Goal: Task Accomplishment & Management: Complete application form

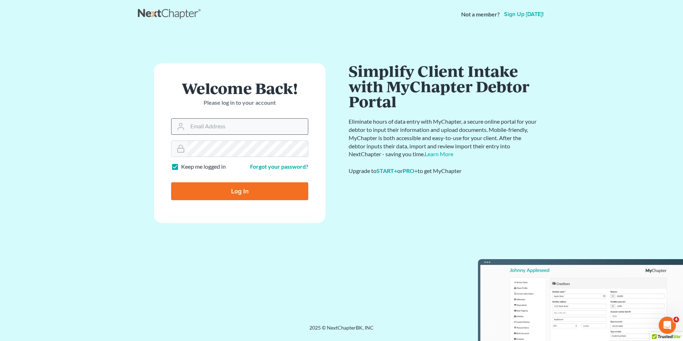
click at [215, 121] on input "Email Address" at bounding box center [247, 127] width 120 height 16
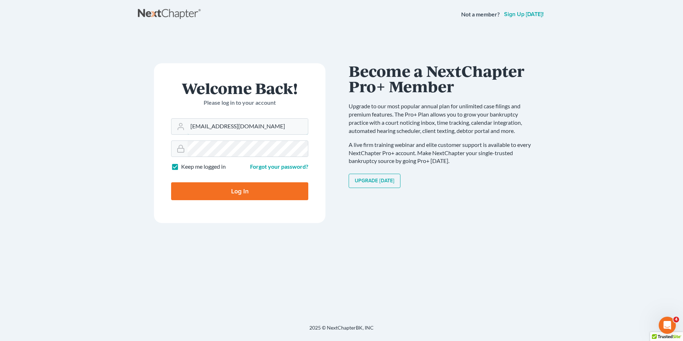
type input "[EMAIL_ADDRESS][DOMAIN_NAME]"
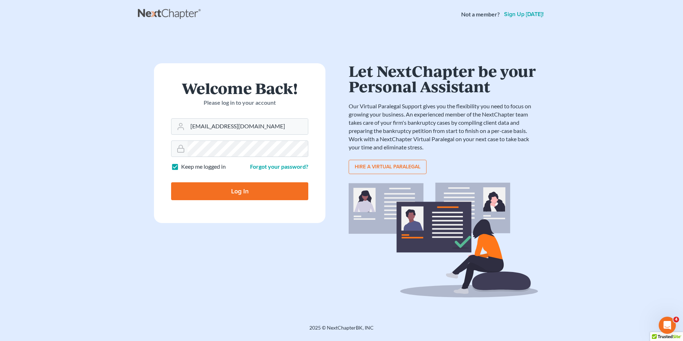
click at [235, 189] on input "Log In" at bounding box center [239, 191] width 137 height 18
type input "Thinking..."
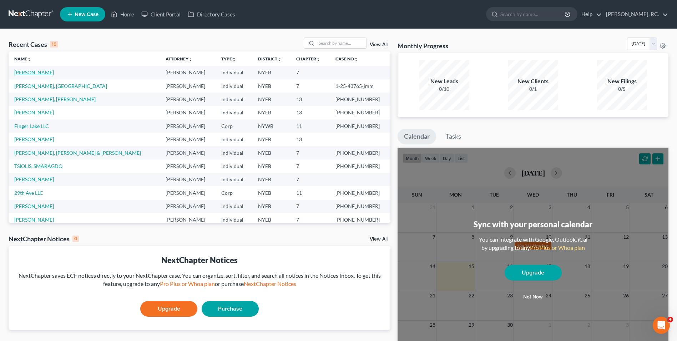
click at [45, 71] on link "[PERSON_NAME]" at bounding box center [34, 72] width 40 height 6
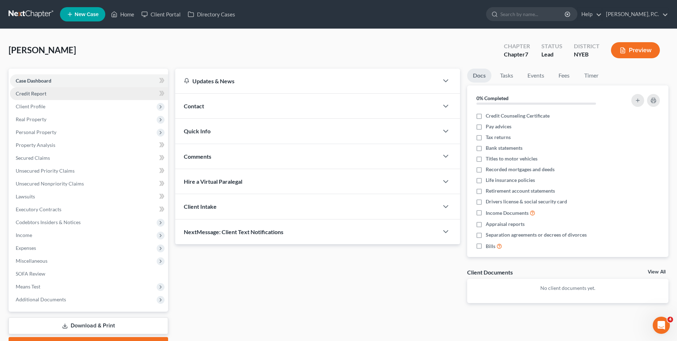
click at [30, 91] on span "Credit Report" at bounding box center [31, 93] width 31 height 6
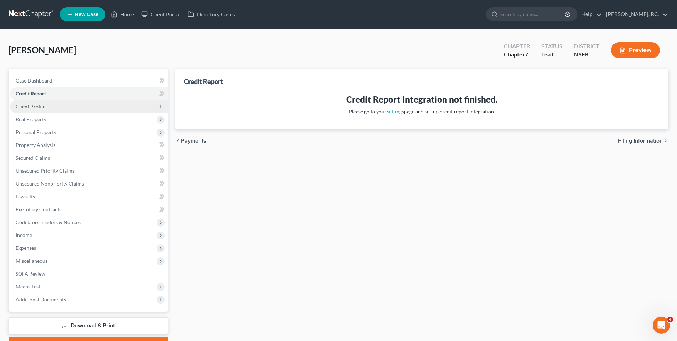
click at [40, 107] on span "Client Profile" at bounding box center [31, 106] width 30 height 6
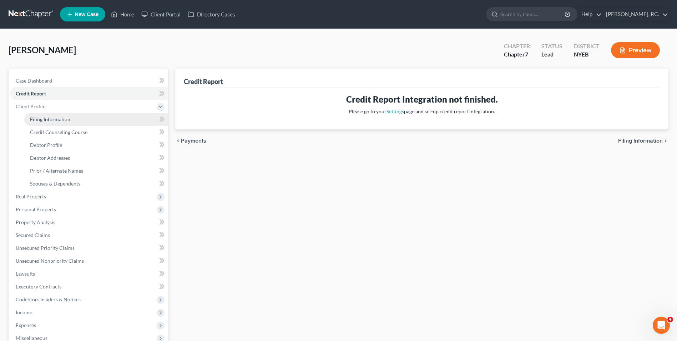
click at [46, 117] on span "Filing Information" at bounding box center [50, 119] width 40 height 6
select select "1"
select select "0"
select select "35"
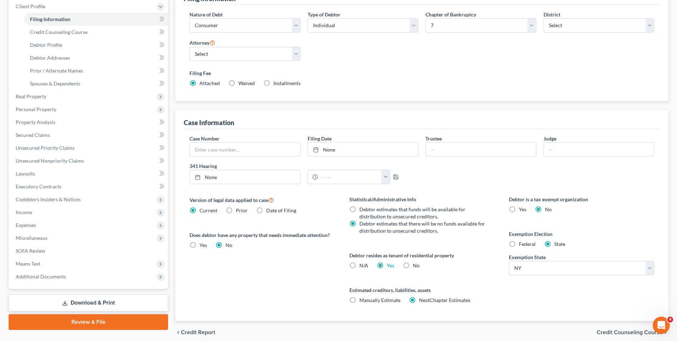
scroll to position [107, 0]
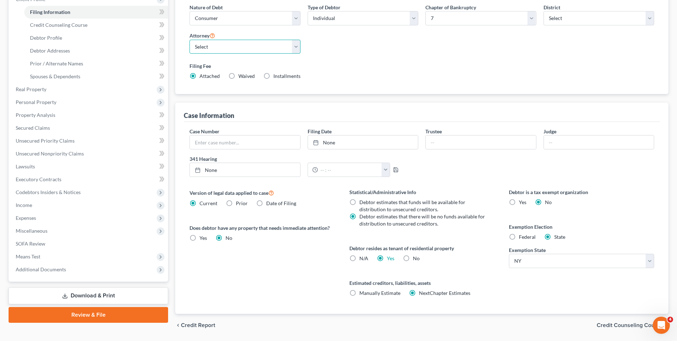
click at [259, 53] on select "Select [PERSON_NAME] - NYEB" at bounding box center [245, 47] width 111 height 14
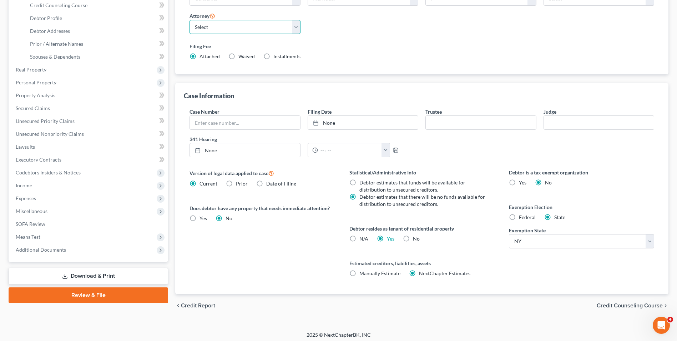
scroll to position [130, 0]
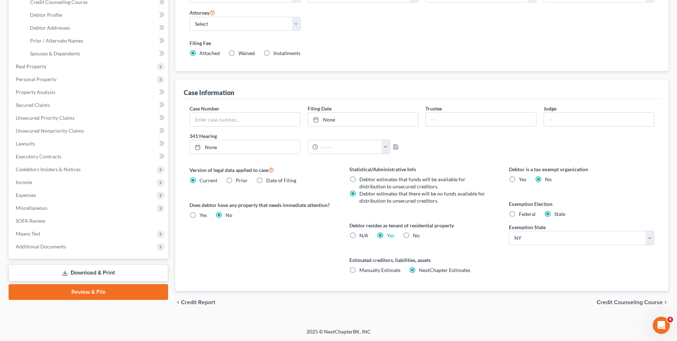
click at [615, 303] on span "Credit Counseling Course" at bounding box center [630, 302] width 66 height 6
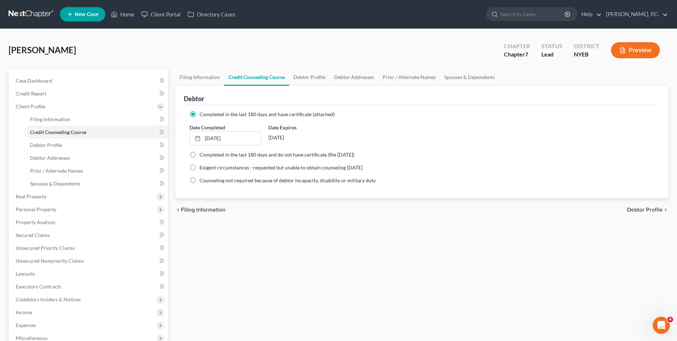
click at [639, 211] on span "Debtor Profile" at bounding box center [645, 210] width 36 height 6
select select "3"
select select "0"
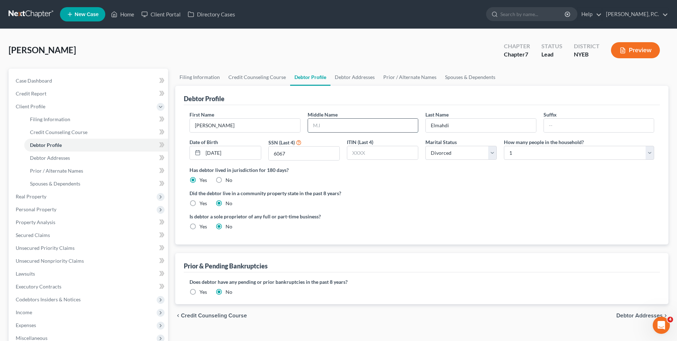
click at [319, 127] on input "text" at bounding box center [363, 126] width 110 height 14
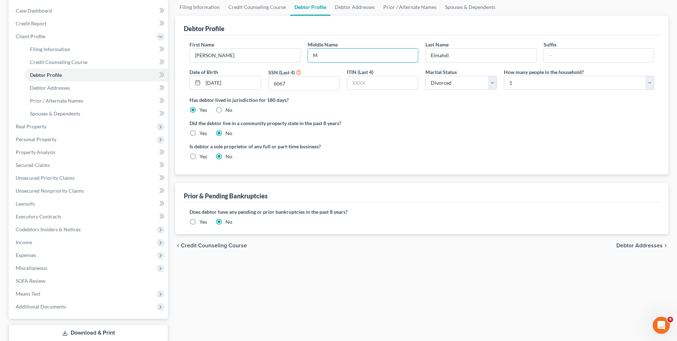
scroll to position [71, 0]
type input "M"
click at [633, 242] on span "Debtor Addresses" at bounding box center [640, 244] width 46 height 6
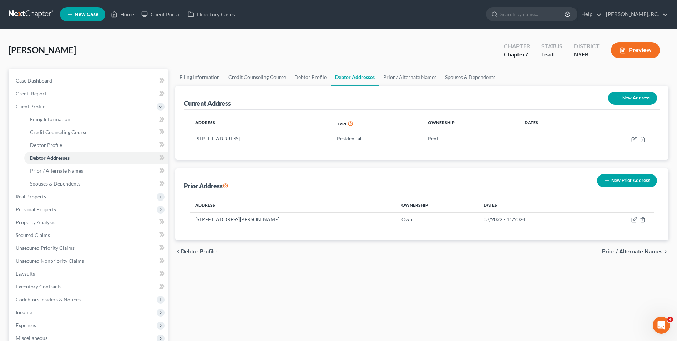
click at [619, 253] on span "Prior / Alternate Names" at bounding box center [632, 251] width 61 height 6
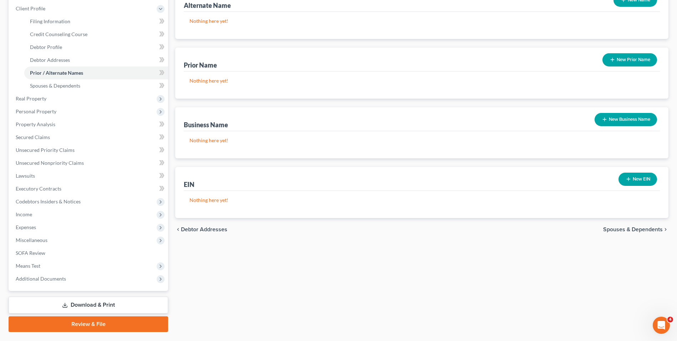
scroll to position [107, 0]
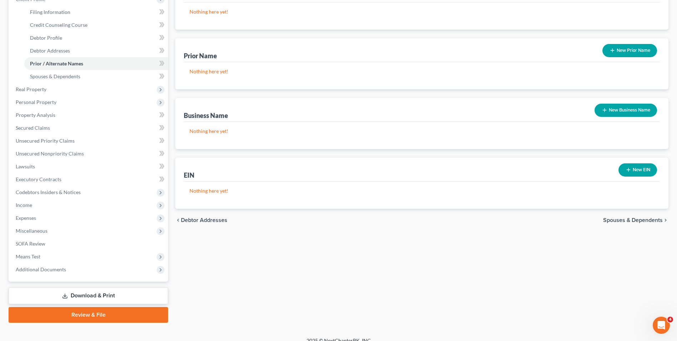
click at [627, 220] on span "Spouses & Dependents" at bounding box center [633, 220] width 60 height 6
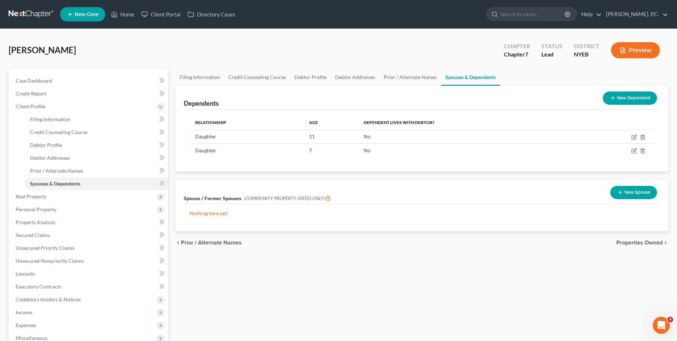
click at [643, 241] on span "Properties Owned" at bounding box center [640, 243] width 46 height 6
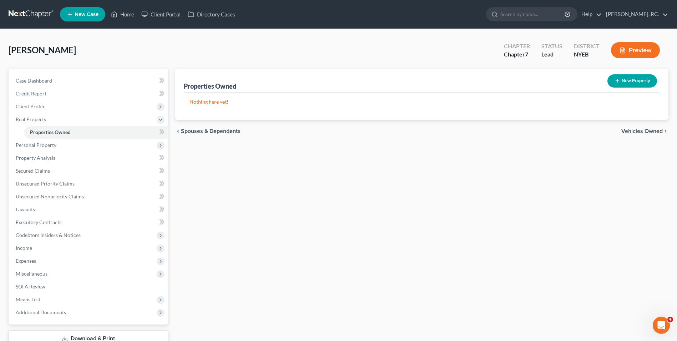
click at [638, 131] on span "Vehicles Owned" at bounding box center [642, 131] width 41 height 6
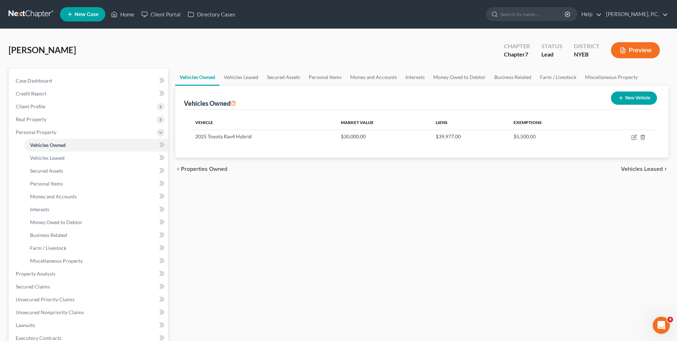
click at [644, 169] on span "Vehicles Leased" at bounding box center [642, 169] width 42 height 6
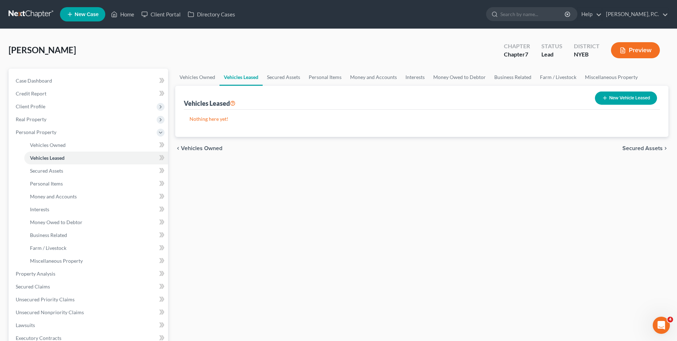
click at [640, 149] on span "Secured Assets" at bounding box center [643, 148] width 40 height 6
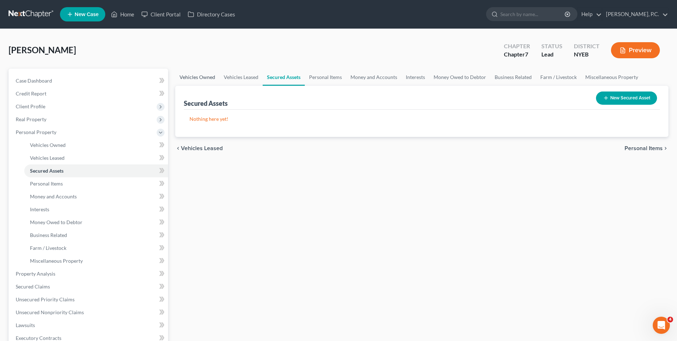
click at [186, 77] on link "Vehicles Owned" at bounding box center [197, 77] width 44 height 17
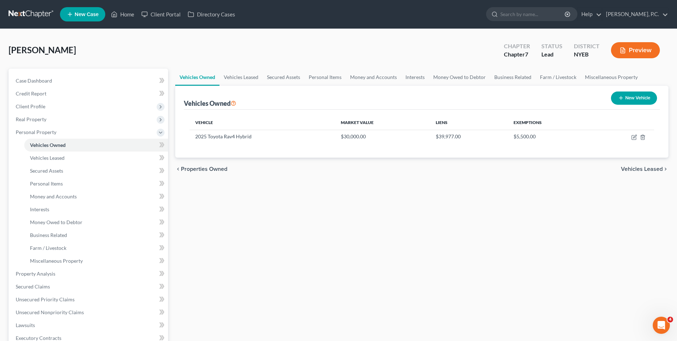
click at [633, 168] on span "Vehicles Leased" at bounding box center [642, 169] width 42 height 6
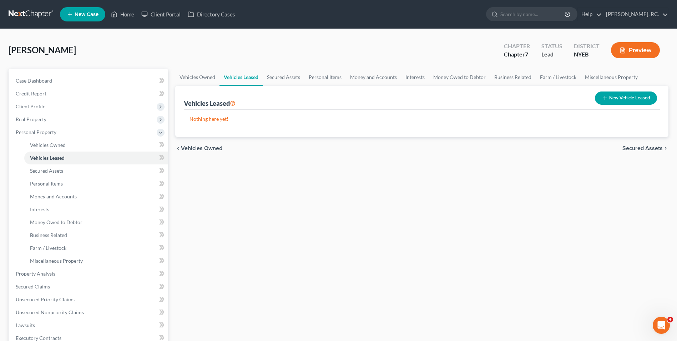
click at [634, 149] on span "Secured Assets" at bounding box center [643, 148] width 40 height 6
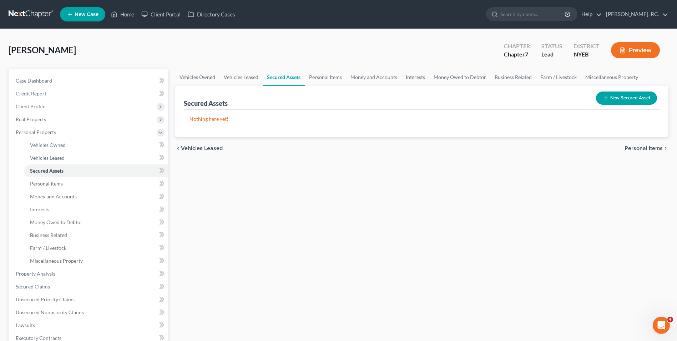
click at [629, 98] on button "New Secured Asset" at bounding box center [626, 97] width 61 height 13
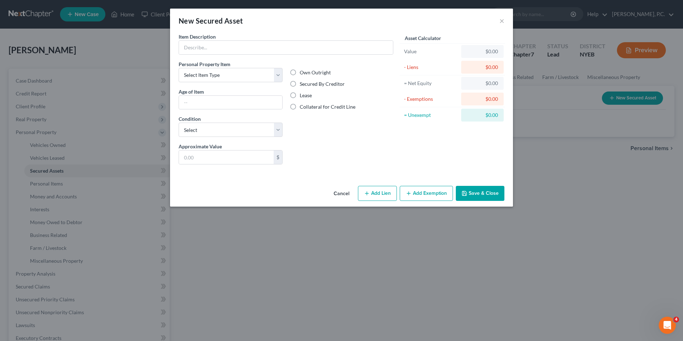
click at [336, 193] on button "Cancel" at bounding box center [341, 193] width 27 height 14
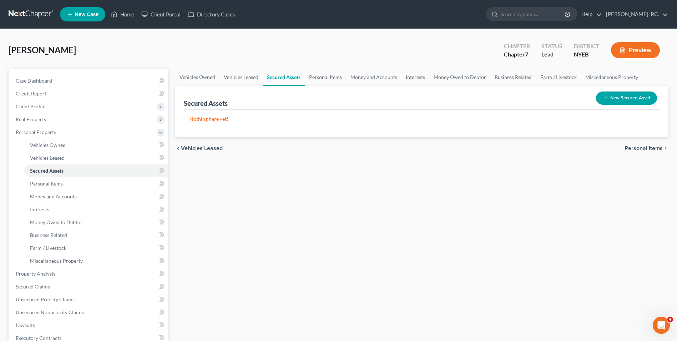
click at [654, 149] on span "Personal Items" at bounding box center [644, 148] width 38 height 6
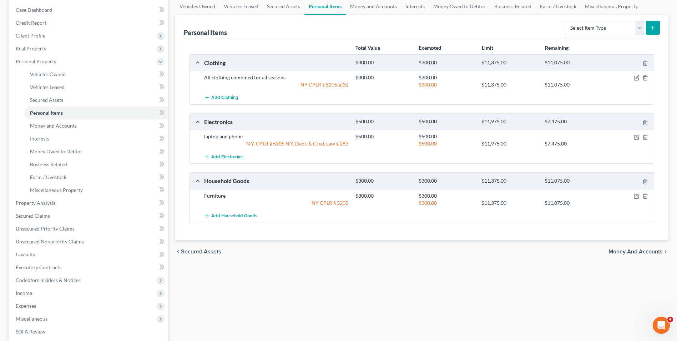
scroll to position [71, 0]
click at [625, 251] on span "Money and Accounts" at bounding box center [636, 251] width 54 height 6
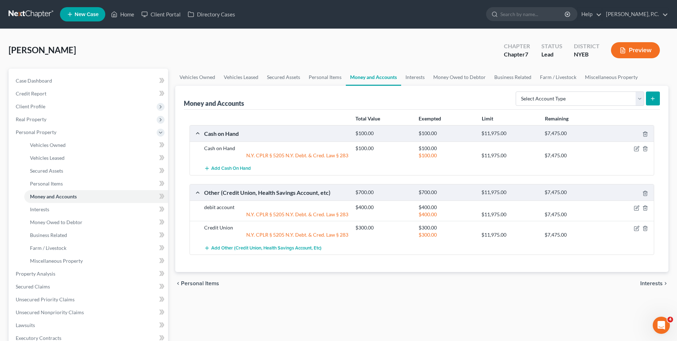
click at [655, 282] on span "Interests" at bounding box center [651, 283] width 22 height 6
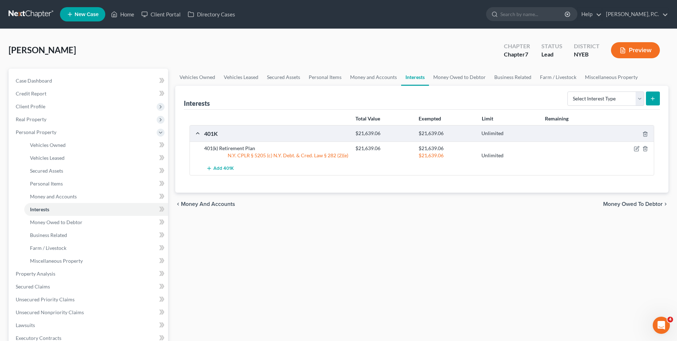
click at [640, 204] on span "Money Owed to Debtor" at bounding box center [633, 204] width 60 height 6
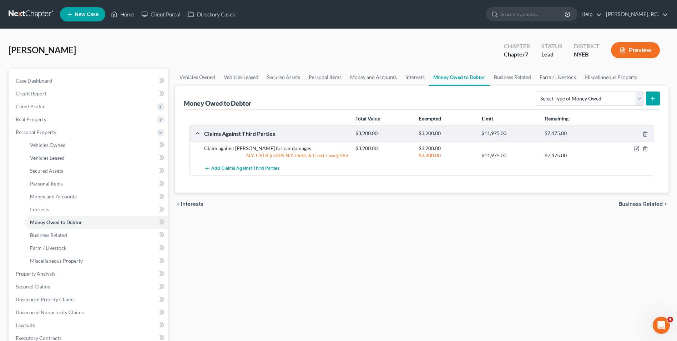
click at [633, 202] on span "Business Related" at bounding box center [641, 204] width 44 height 6
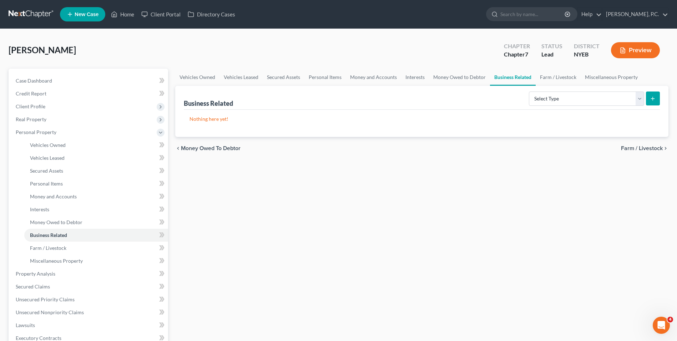
click at [642, 150] on span "Farm / Livestock" at bounding box center [642, 148] width 42 height 6
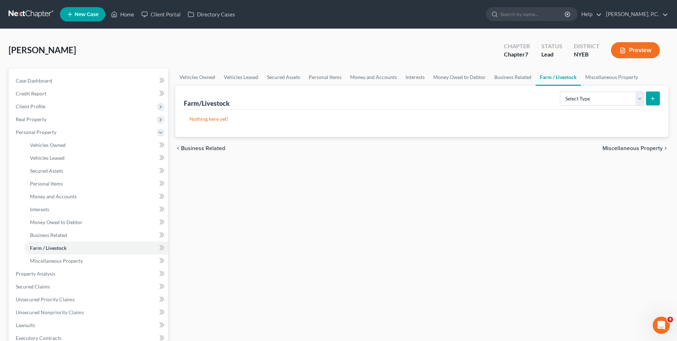
click at [642, 150] on span "Miscellaneous Property" at bounding box center [633, 148] width 60 height 6
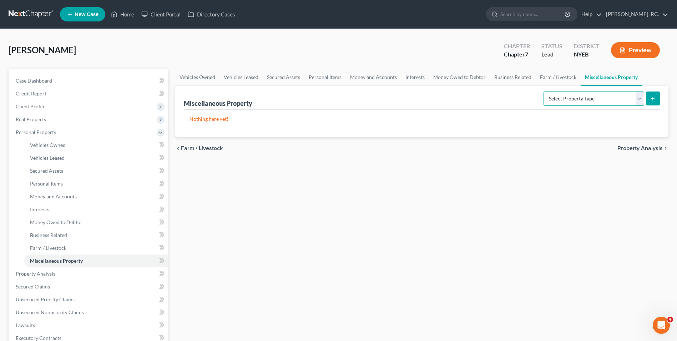
click at [608, 97] on select "Select Property Type Assigned for Creditor Benefit [DATE] Holding for Another N…" at bounding box center [594, 98] width 101 height 14
click at [610, 191] on div "Vehicles Owned Vehicles Leased Secured Assets Personal Items Money and Accounts…" at bounding box center [422, 275] width 501 height 412
click at [635, 150] on span "Property Analysis" at bounding box center [640, 148] width 45 height 6
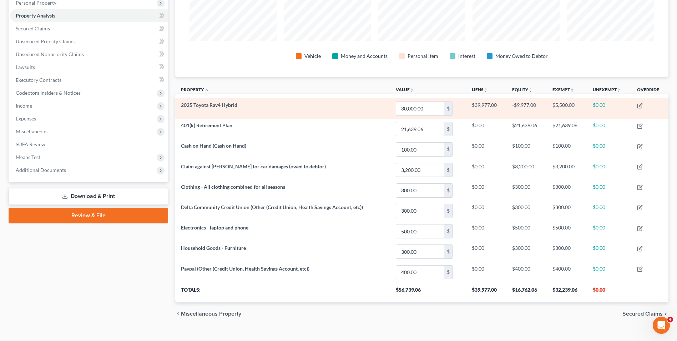
scroll to position [141, 0]
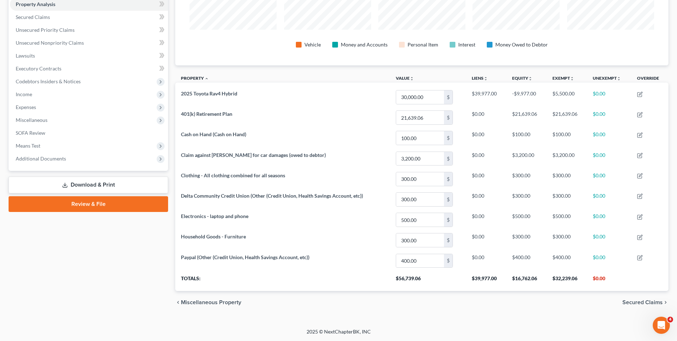
click at [634, 302] on span "Secured Claims" at bounding box center [643, 302] width 40 height 6
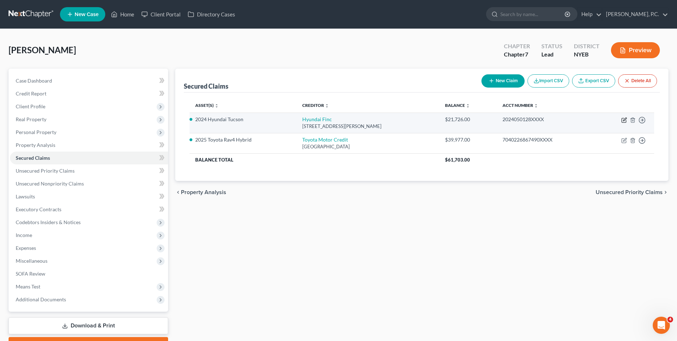
click at [625, 118] on icon "button" at bounding box center [624, 118] width 3 height 3
select select "4"
select select "0"
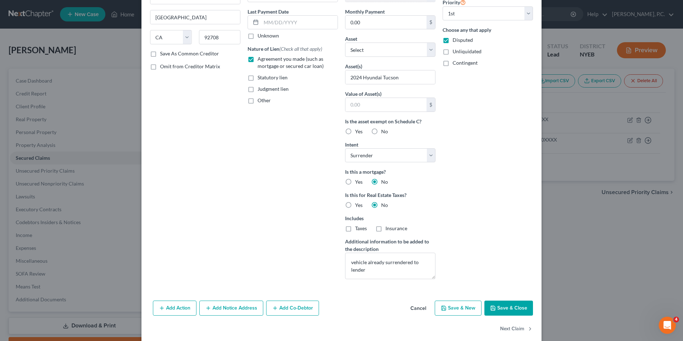
scroll to position [100, 0]
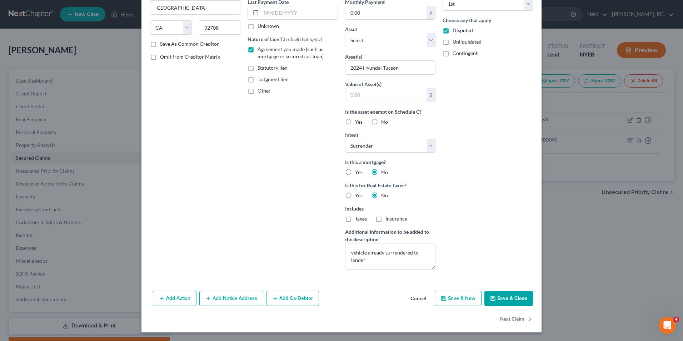
click at [500, 296] on button "Save & Close" at bounding box center [508, 298] width 49 height 15
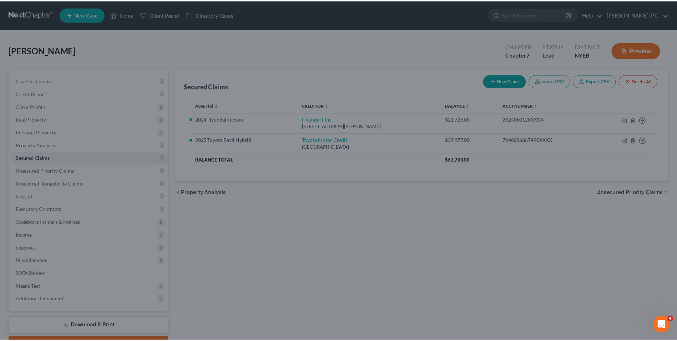
scroll to position [21, 0]
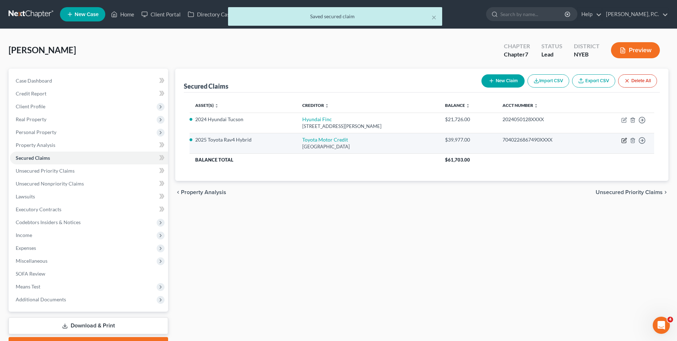
click at [625, 140] on icon "button" at bounding box center [625, 140] width 6 height 6
select select "45"
select select "2"
select select "0"
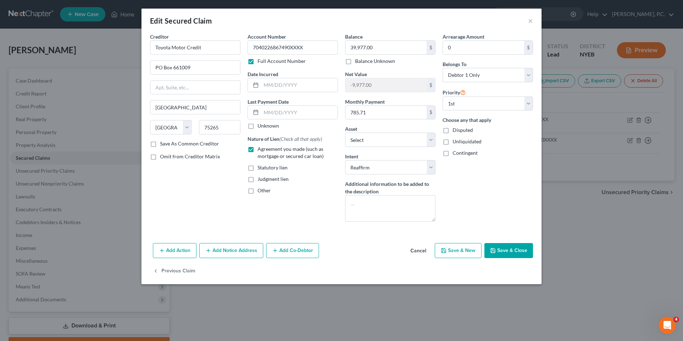
click at [520, 250] on button "Save & Close" at bounding box center [508, 250] width 49 height 15
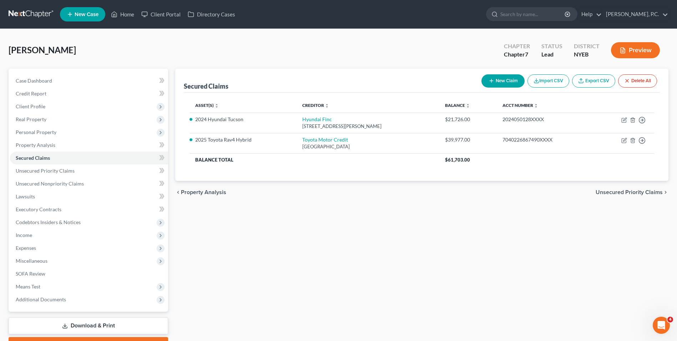
click at [634, 193] on span "Unsecured Priority Claims" at bounding box center [629, 192] width 67 height 6
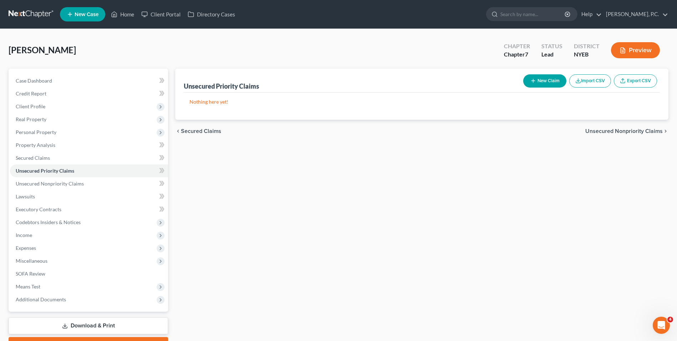
click at [552, 78] on button "New Claim" at bounding box center [544, 80] width 43 height 13
select select "0"
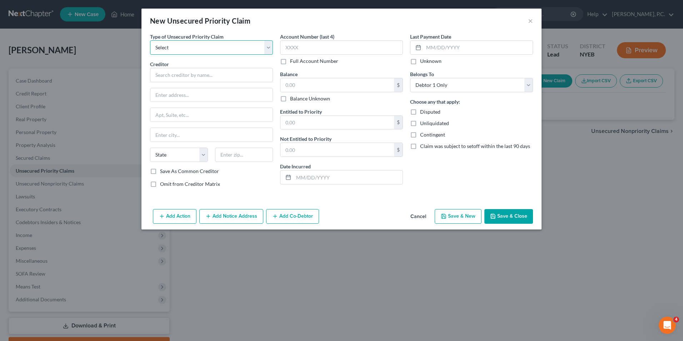
click at [210, 53] on select "Select Taxes & Other Government Units Domestic Support Obligations Extensions o…" at bounding box center [211, 47] width 123 height 14
click at [256, 28] on div "New Unsecured Priority Claim ×" at bounding box center [341, 21] width 400 height 24
click at [246, 41] on select "Select Taxes & Other Government Units Domestic Support Obligations Extensions o…" at bounding box center [211, 47] width 123 height 14
click at [423, 219] on button "Cancel" at bounding box center [417, 217] width 27 height 14
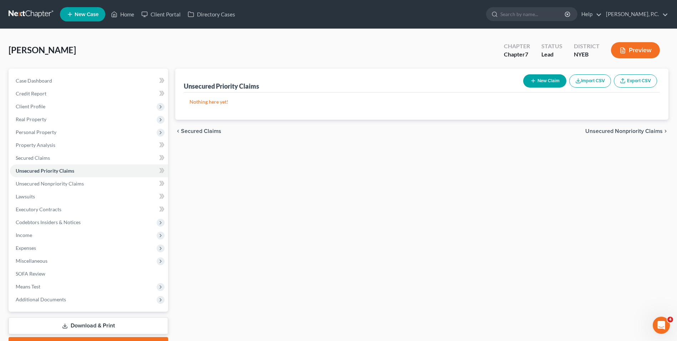
click at [622, 133] on span "Unsecured Nonpriority Claims" at bounding box center [623, 131] width 77 height 6
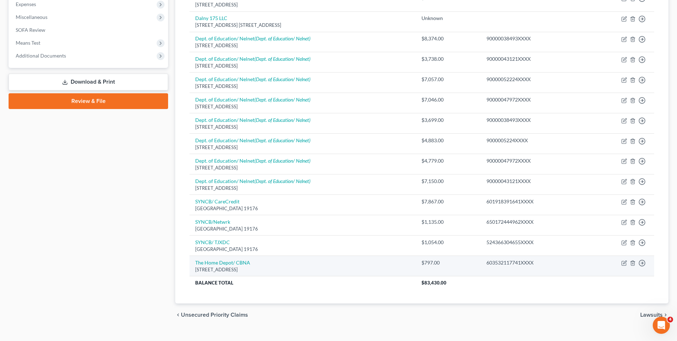
scroll to position [256, 0]
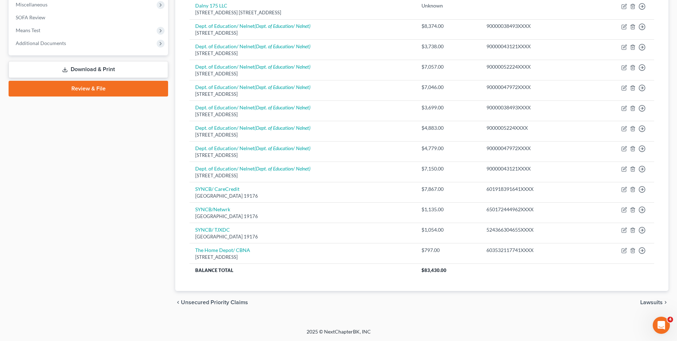
click at [646, 302] on span "Lawsuits" at bounding box center [651, 302] width 22 height 6
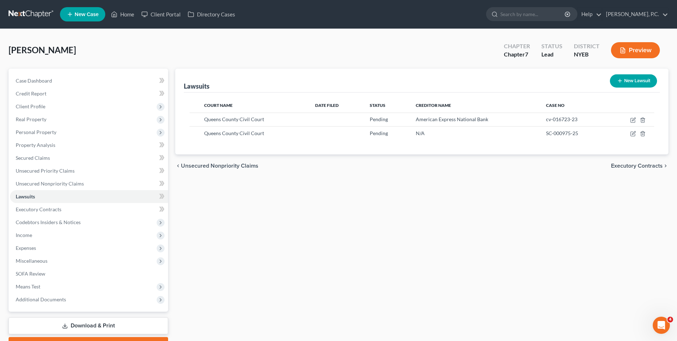
click at [649, 165] on span "Executory Contracts" at bounding box center [637, 166] width 52 height 6
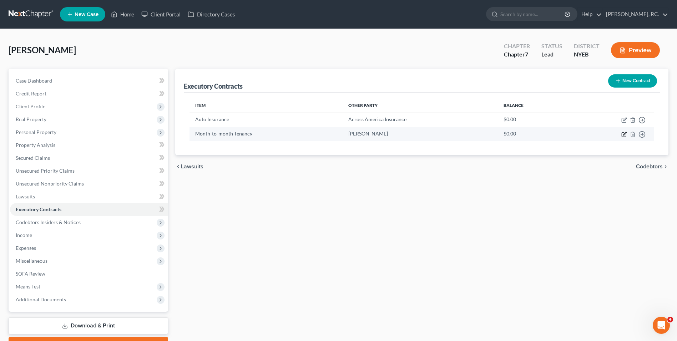
click at [624, 135] on icon "button" at bounding box center [625, 134] width 6 height 6
select select "3"
select select "35"
select select "0"
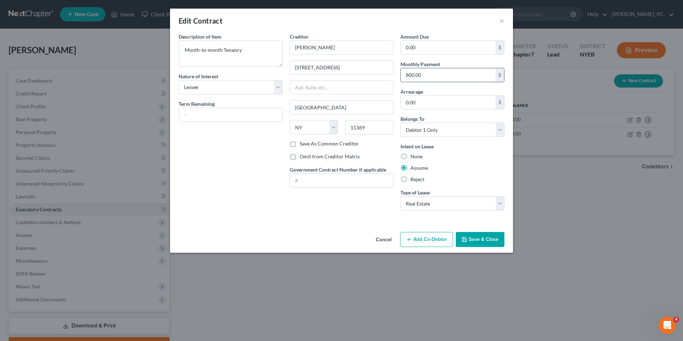
click at [427, 76] on input "800.00" at bounding box center [448, 75] width 95 height 14
type input "1,200"
click at [490, 240] on button "Save & Close" at bounding box center [480, 239] width 49 height 15
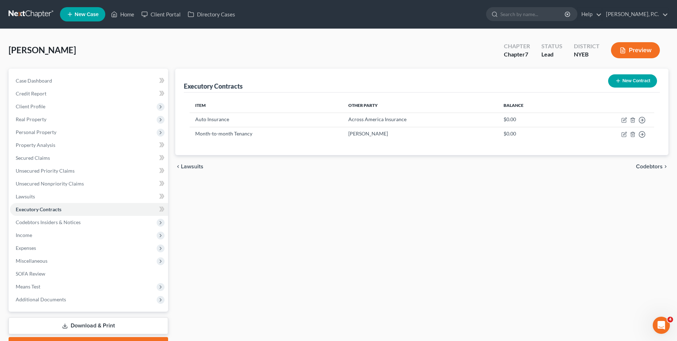
click at [442, 37] on div "[PERSON_NAME] Upgraded Chapter Chapter 7 Status Lead District NYEB Preview" at bounding box center [339, 52] width 660 height 31
click at [653, 165] on span "Codebtors" at bounding box center [649, 167] width 27 height 6
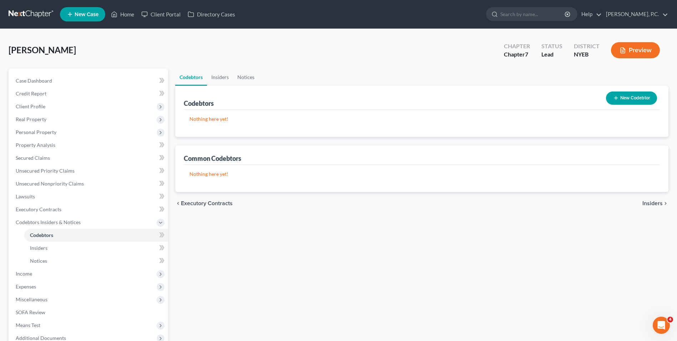
click at [639, 101] on button "New Codebtor" at bounding box center [631, 97] width 51 height 13
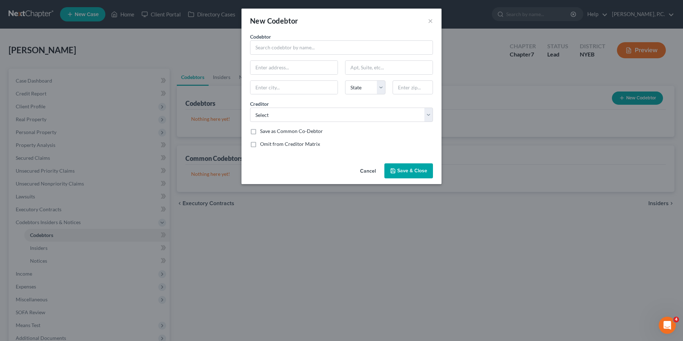
click at [365, 169] on button "Cancel" at bounding box center [367, 171] width 27 height 14
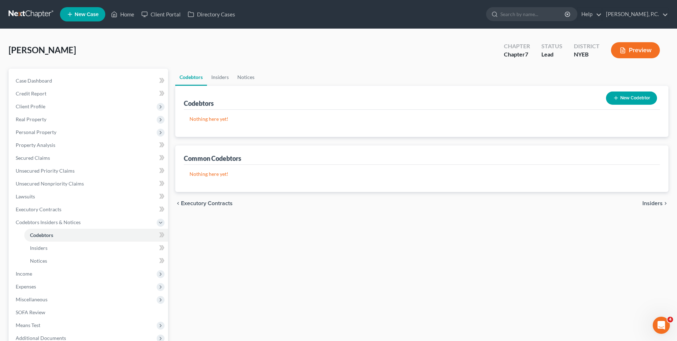
click at [647, 208] on div "chevron_left Executory Contracts Insiders chevron_right" at bounding box center [421, 203] width 493 height 23
click at [647, 203] on span "Insiders" at bounding box center [653, 203] width 20 height 6
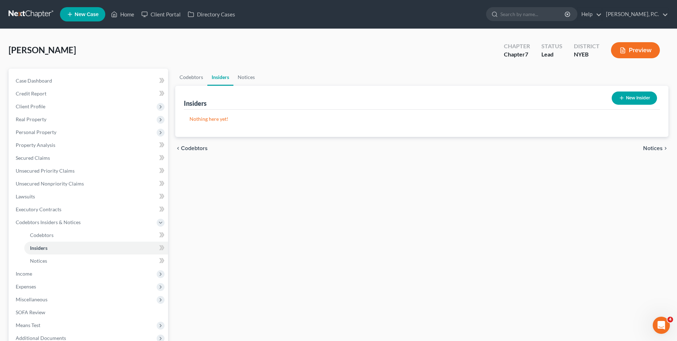
click at [645, 96] on button "New Insider" at bounding box center [634, 97] width 45 height 13
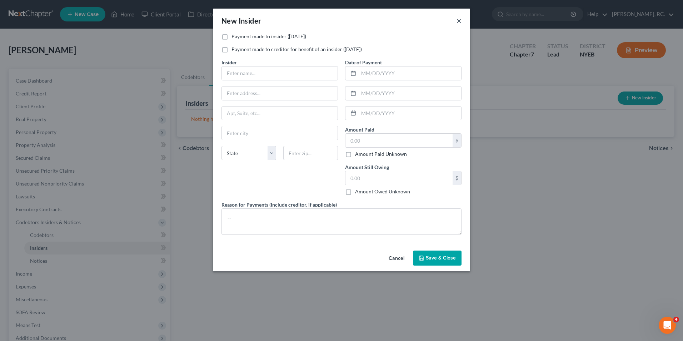
click at [458, 21] on button "×" at bounding box center [458, 20] width 5 height 9
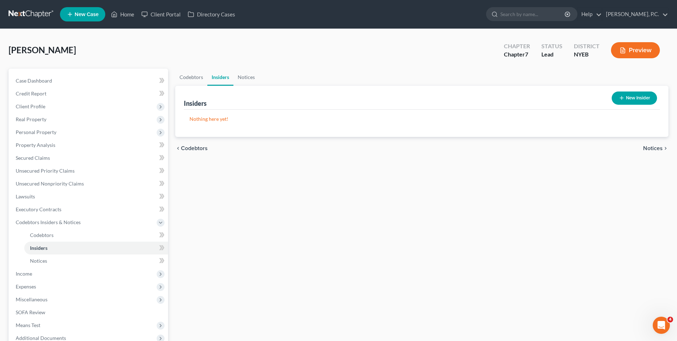
click at [658, 149] on span "Notices" at bounding box center [653, 148] width 20 height 6
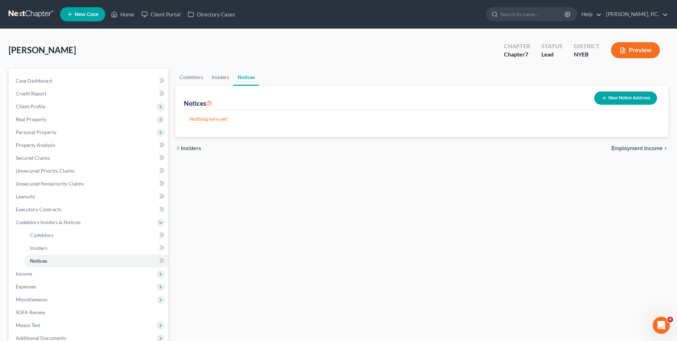
click at [625, 94] on button "New Notice Address" at bounding box center [625, 97] width 63 height 13
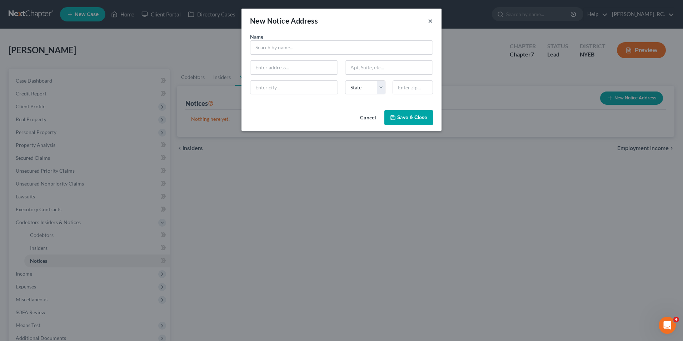
click at [432, 24] on button "×" at bounding box center [430, 20] width 5 height 9
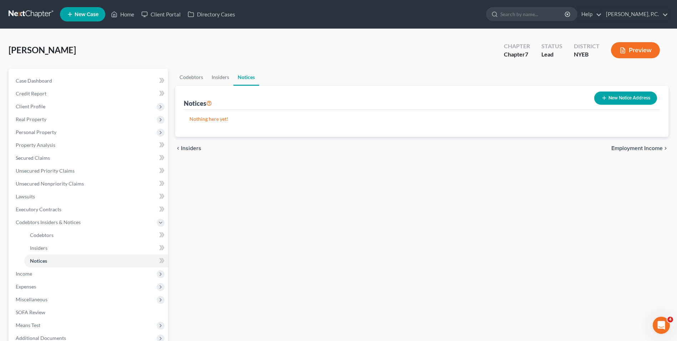
click at [630, 150] on span "Employment Income" at bounding box center [637, 148] width 51 height 6
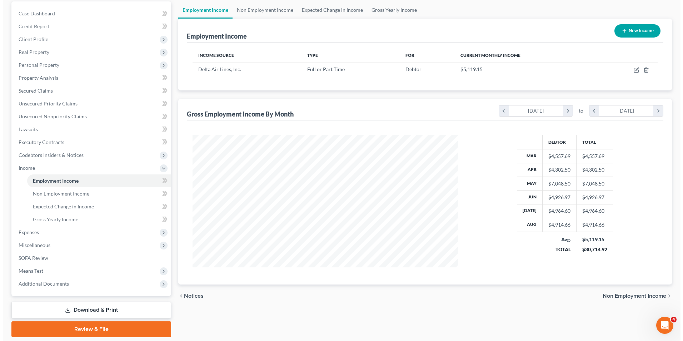
scroll to position [71, 0]
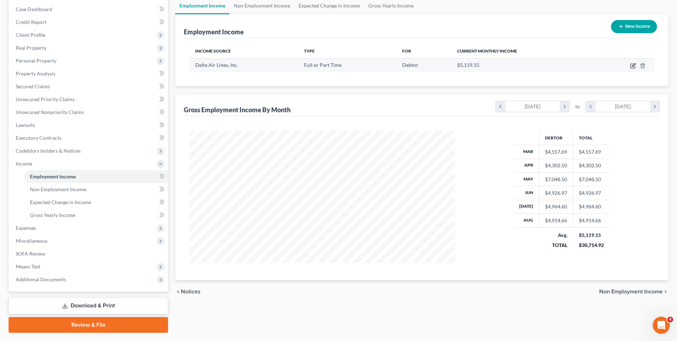
click at [633, 65] on icon "button" at bounding box center [633, 66] width 6 height 6
select select "0"
select select "10"
select select "2"
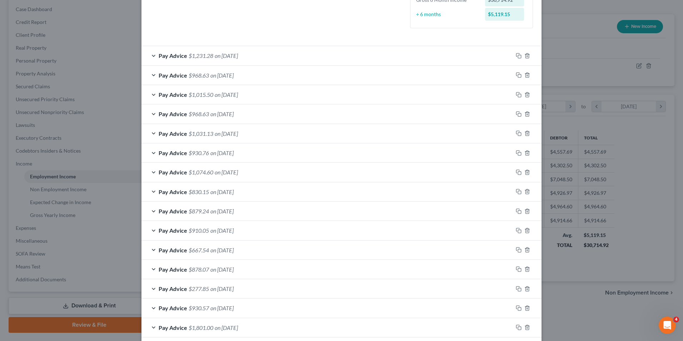
scroll to position [231, 0]
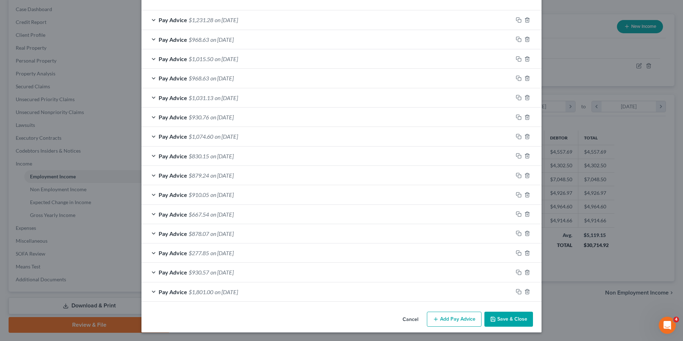
click at [443, 320] on button "Add Pay Advice" at bounding box center [454, 318] width 55 height 15
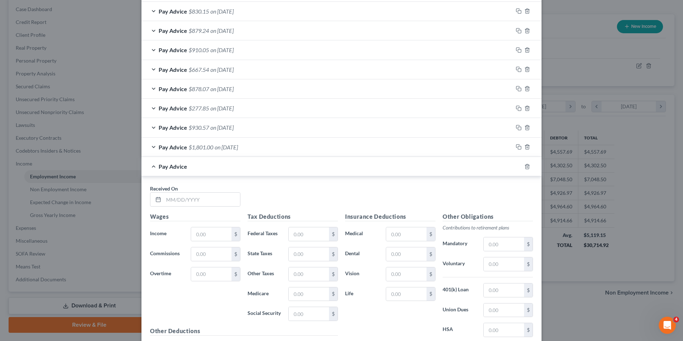
scroll to position [393, 0]
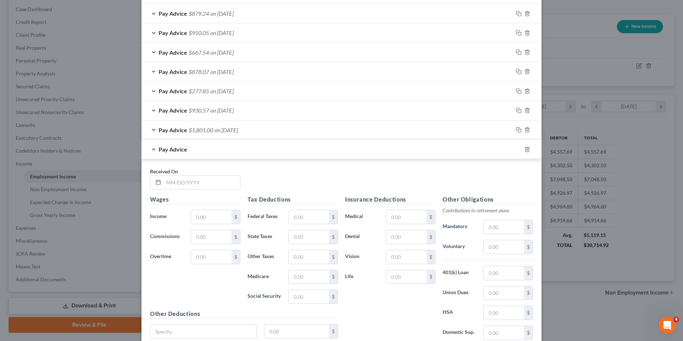
click at [180, 155] on div "Pay Advice" at bounding box center [331, 149] width 380 height 19
click at [183, 152] on span "Pay Advice" at bounding box center [173, 149] width 29 height 7
click at [524, 146] on icon "button" at bounding box center [527, 149] width 6 height 6
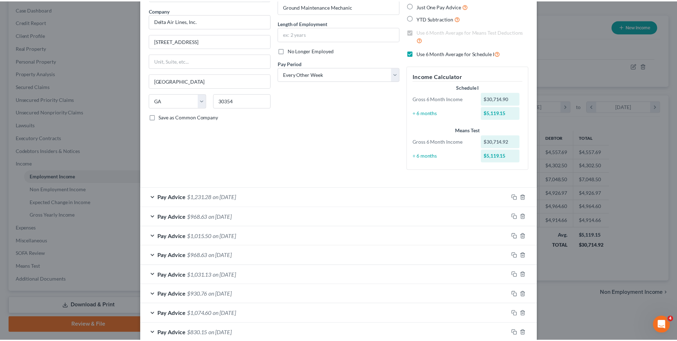
scroll to position [0, 0]
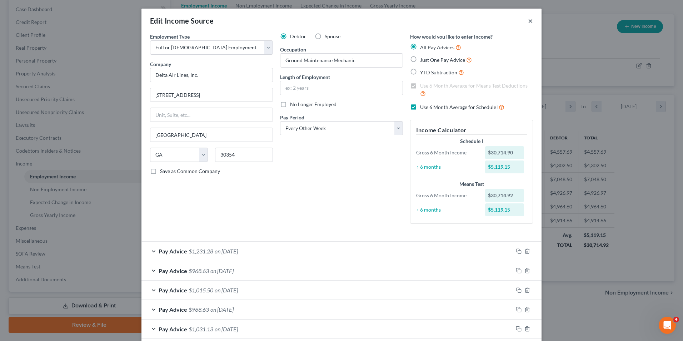
click at [528, 19] on button "×" at bounding box center [530, 20] width 5 height 9
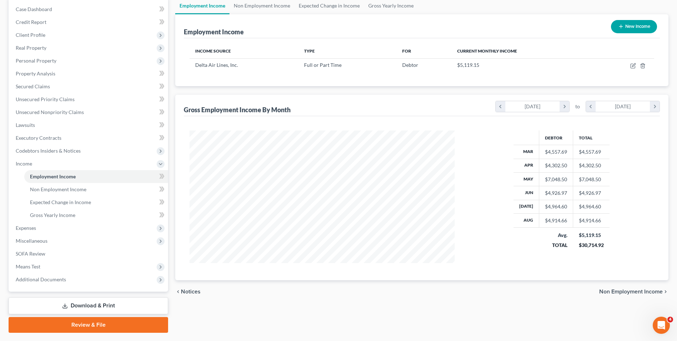
scroll to position [356863, 356716]
click at [624, 290] on span "Non Employment Income" at bounding box center [631, 291] width 64 height 6
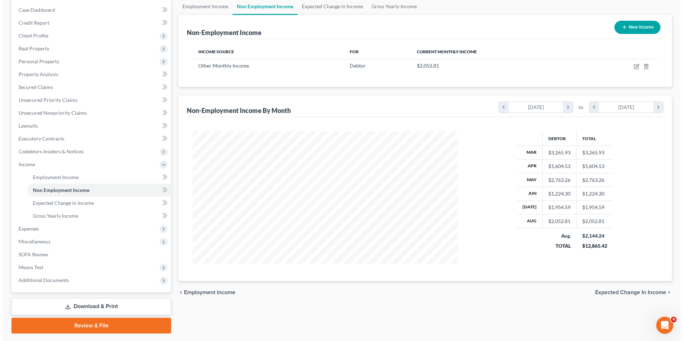
scroll to position [71, 0]
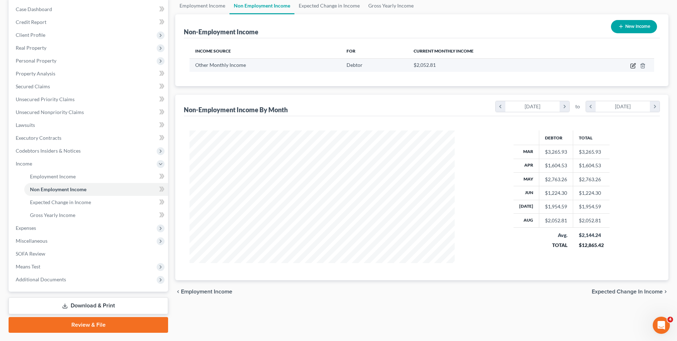
click at [634, 67] on icon "button" at bounding box center [633, 66] width 6 height 6
select select "13"
select select "0"
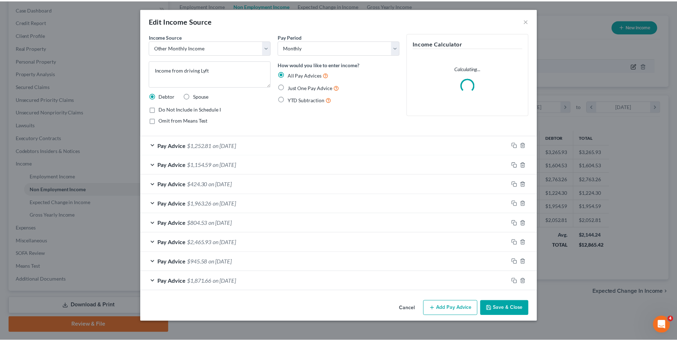
scroll to position [134, 282]
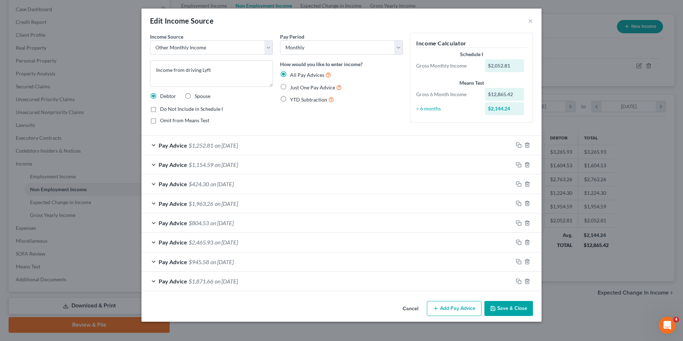
click at [289, 142] on div "Pay Advice $1,252.81 on [DATE]" at bounding box center [326, 145] width 371 height 19
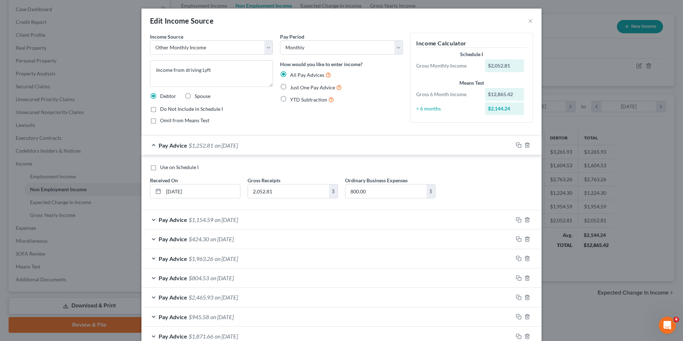
click at [289, 142] on div "Pay Advice $1,252.81 on [DATE]" at bounding box center [326, 145] width 371 height 19
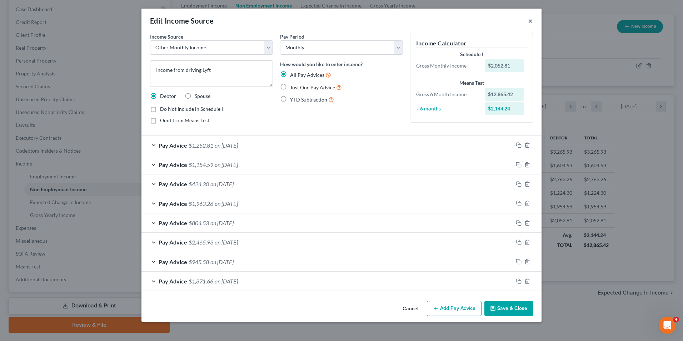
click at [528, 21] on button "×" at bounding box center [530, 20] width 5 height 9
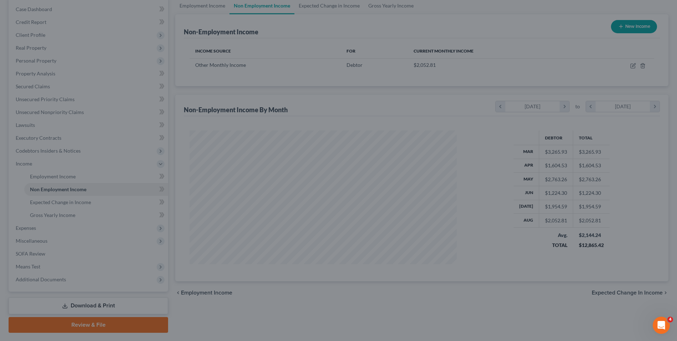
scroll to position [356863, 356716]
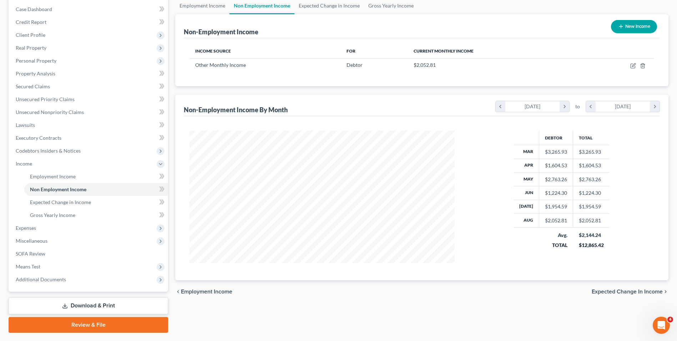
click at [615, 291] on span "Expected Change in Income" at bounding box center [627, 291] width 71 height 6
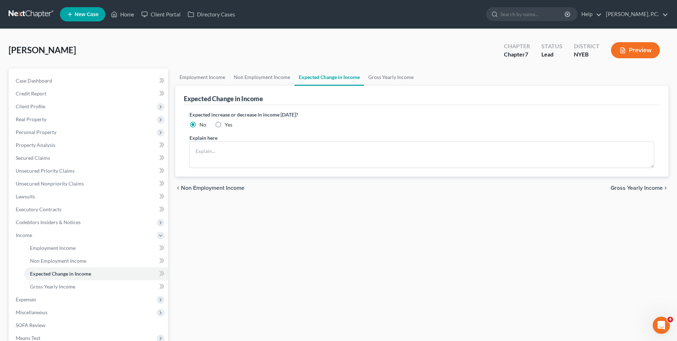
click at [633, 187] on span "Gross Yearly Income" at bounding box center [637, 188] width 52 height 6
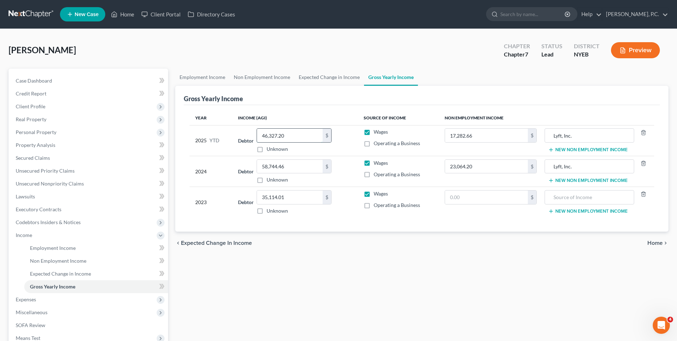
click at [293, 138] on input "46,327.20" at bounding box center [290, 136] width 66 height 14
type input "48,466.40"
click at [655, 245] on span "Home" at bounding box center [655, 243] width 15 height 6
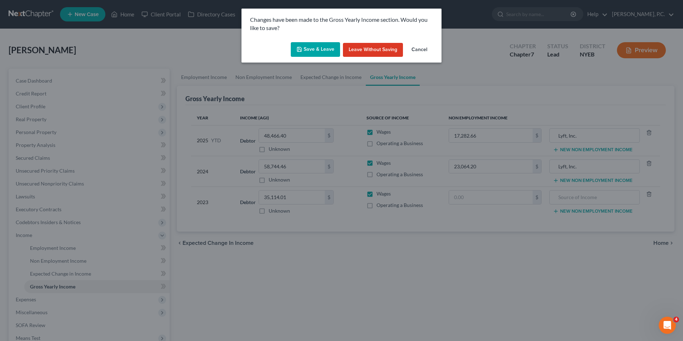
click at [323, 47] on button "Save & Leave" at bounding box center [315, 49] width 49 height 15
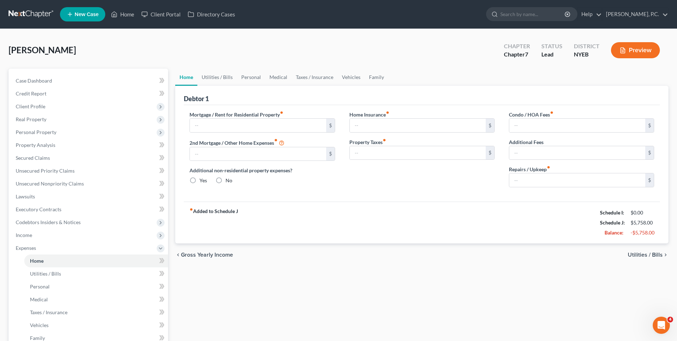
type input "1,200.00"
type input "0.00"
radio input "true"
type input "0.00"
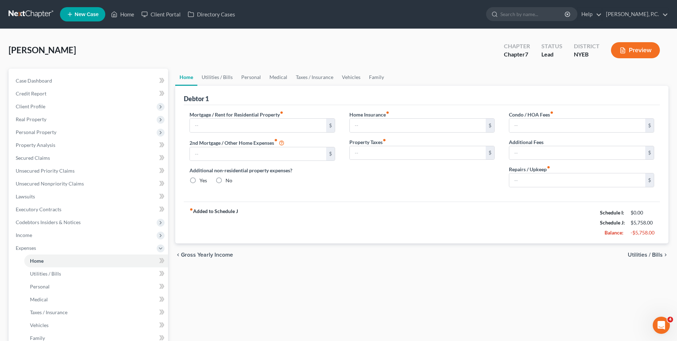
type input "0.00"
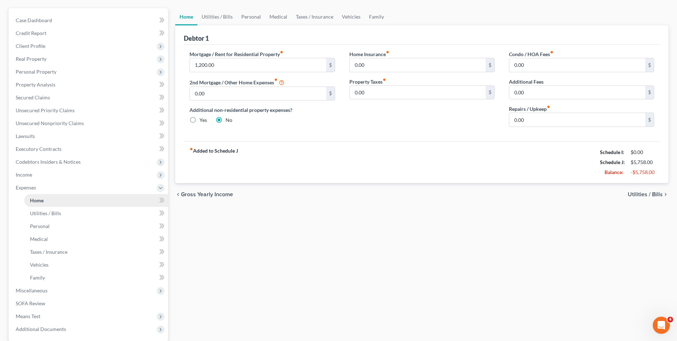
scroll to position [129, 0]
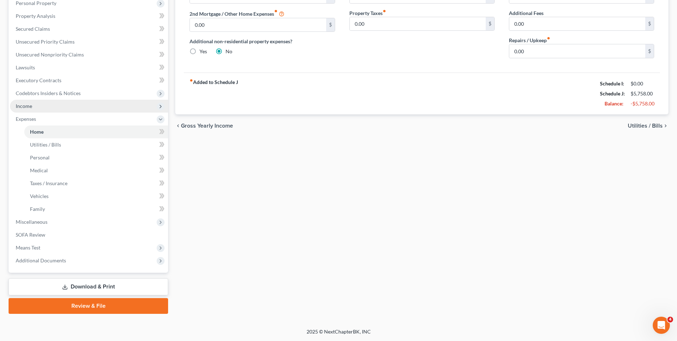
click at [58, 106] on span "Income" at bounding box center [89, 106] width 158 height 13
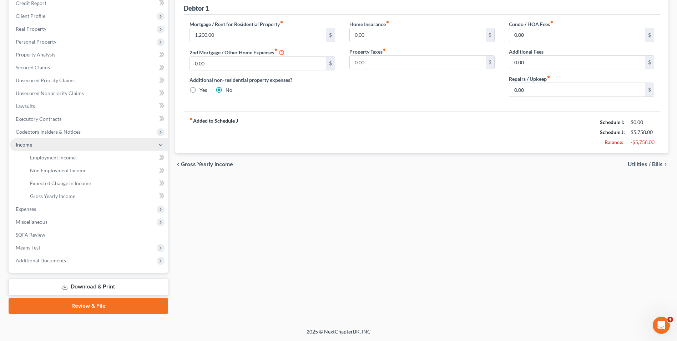
scroll to position [90, 0]
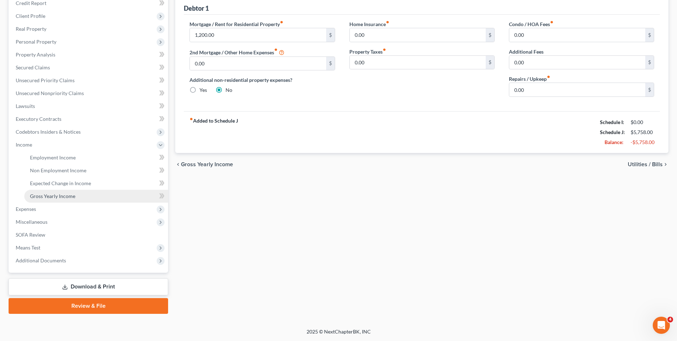
click at [80, 194] on link "Gross Yearly Income" at bounding box center [96, 196] width 144 height 13
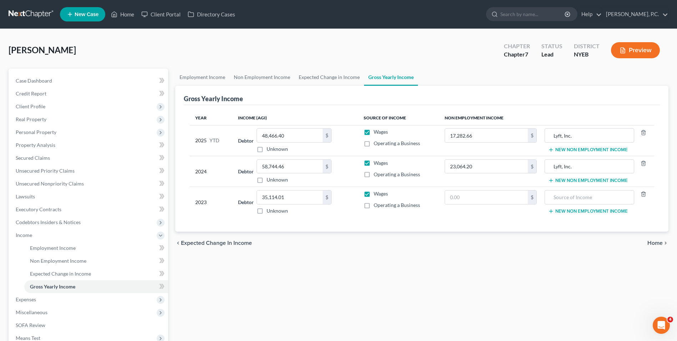
click at [649, 242] on span "Home" at bounding box center [655, 243] width 15 height 6
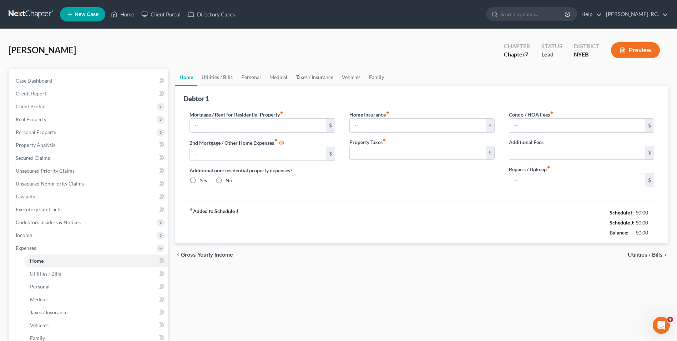
type input "1,200.00"
type input "0.00"
radio input "true"
type input "0.00"
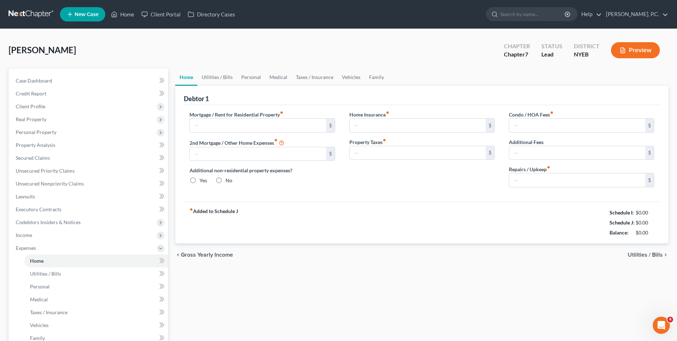
type input "0.00"
click at [642, 252] on span "Utilities / Bills" at bounding box center [645, 255] width 35 height 6
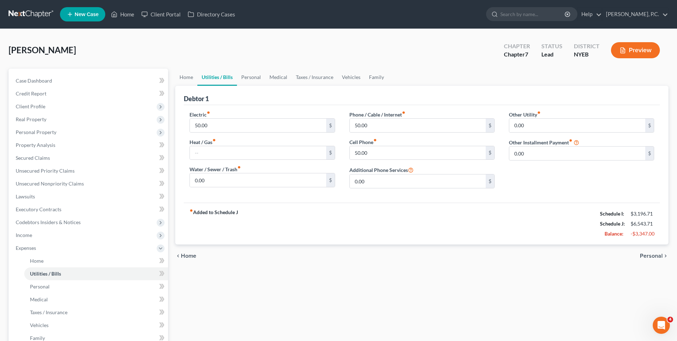
click at [644, 256] on span "Personal" at bounding box center [651, 256] width 23 height 6
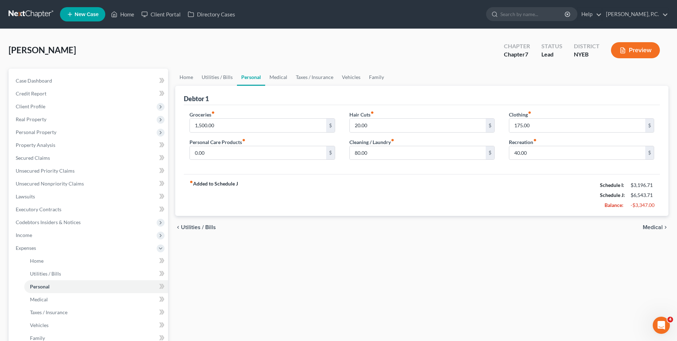
click at [650, 227] on span "Medical" at bounding box center [653, 227] width 20 height 6
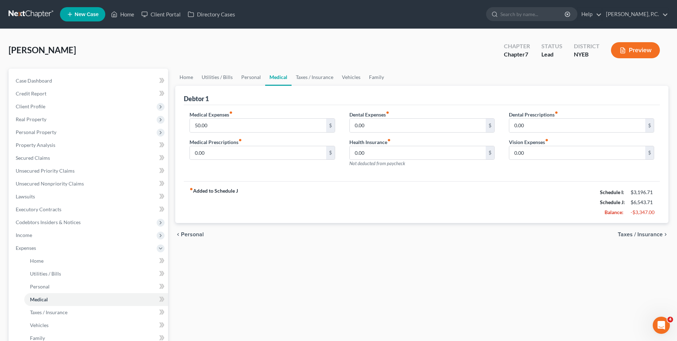
click at [645, 233] on span "Taxes / Insurance" at bounding box center [640, 234] width 45 height 6
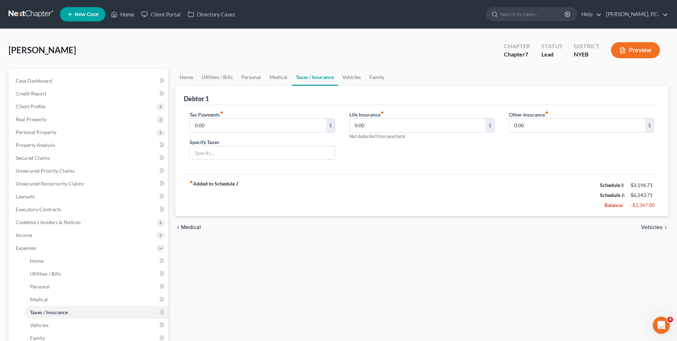
click at [648, 227] on span "Vehicles" at bounding box center [652, 227] width 22 height 6
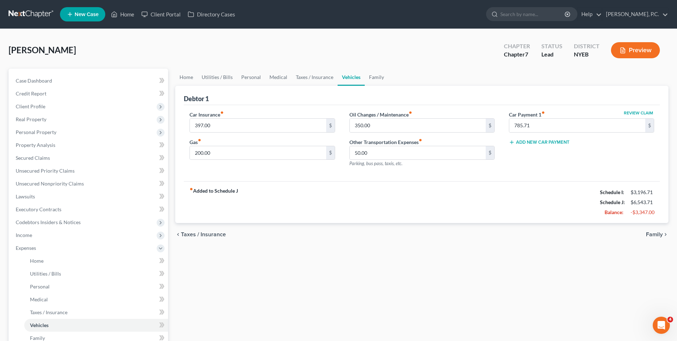
click at [660, 233] on span "Family" at bounding box center [654, 234] width 17 height 6
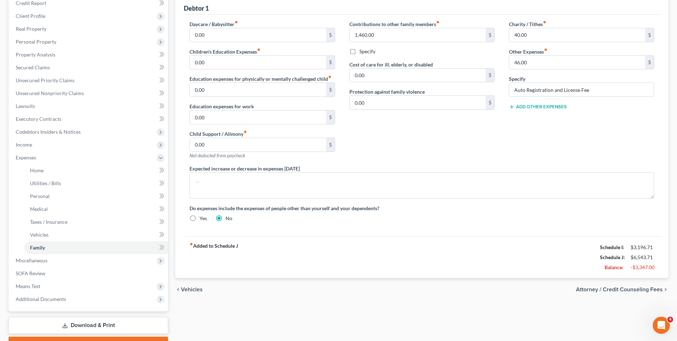
scroll to position [107, 0]
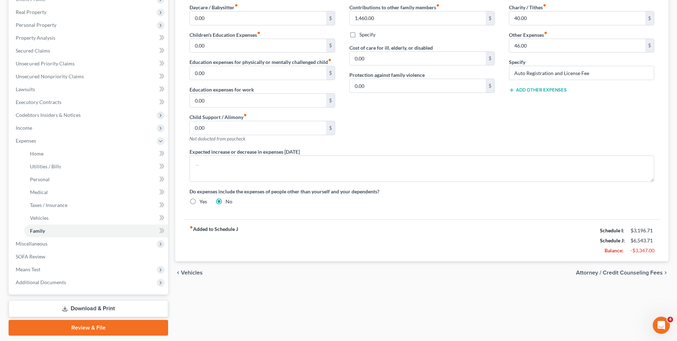
click at [654, 273] on span "Attorney / Credit Counseling Fees" at bounding box center [619, 273] width 87 height 6
select select "0"
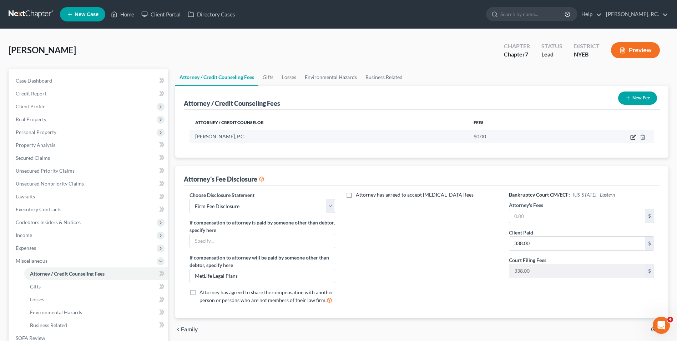
click at [632, 137] on icon "button" at bounding box center [633, 137] width 6 height 6
select select "35"
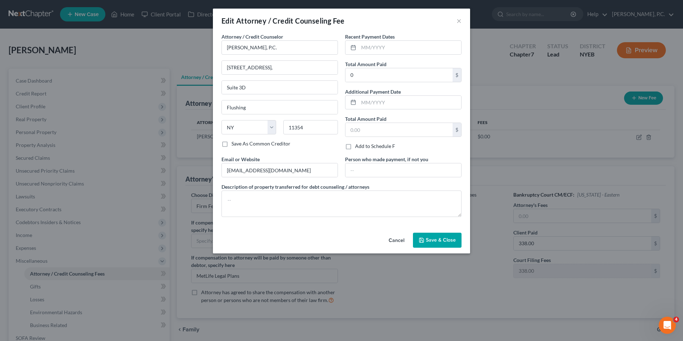
click at [438, 237] on span "Save & Close" at bounding box center [441, 240] width 30 height 6
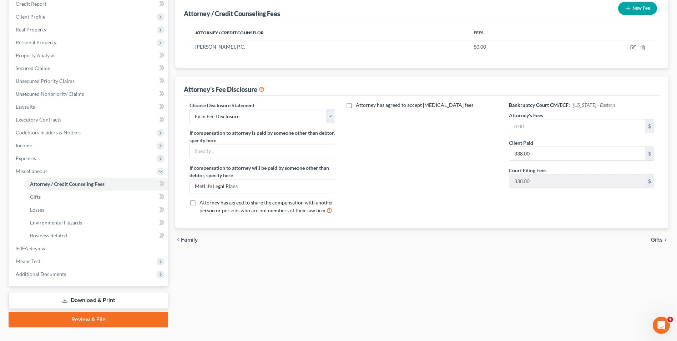
scroll to position [103, 0]
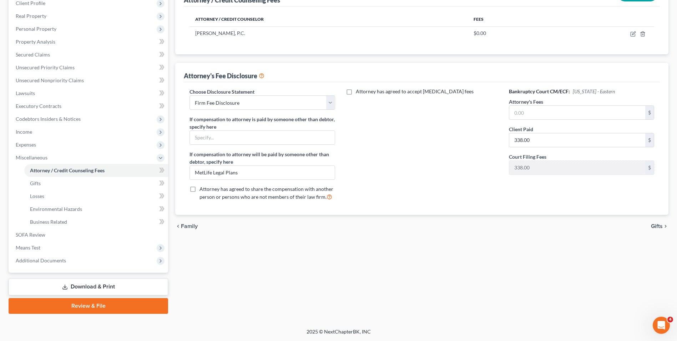
click at [471, 228] on div "chevron_left Family Gifts chevron_right" at bounding box center [421, 226] width 493 height 23
click at [654, 226] on span "Gifts" at bounding box center [657, 226] width 12 height 6
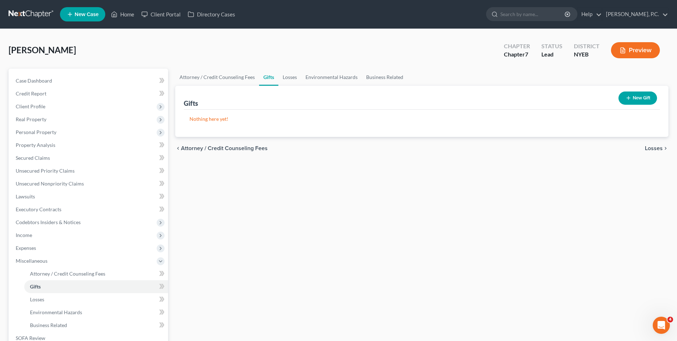
click at [653, 148] on span "Losses" at bounding box center [654, 148] width 18 height 6
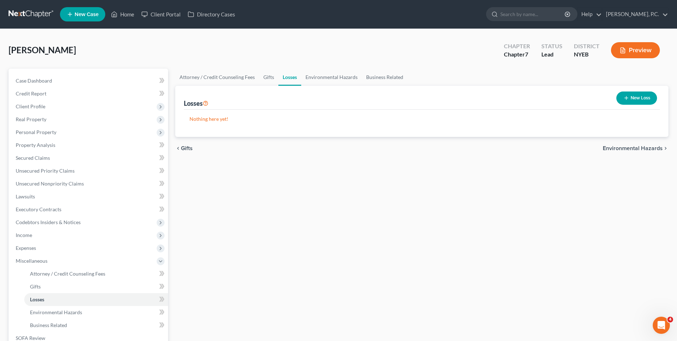
click at [652, 147] on span "Environmental Hazards" at bounding box center [633, 148] width 60 height 6
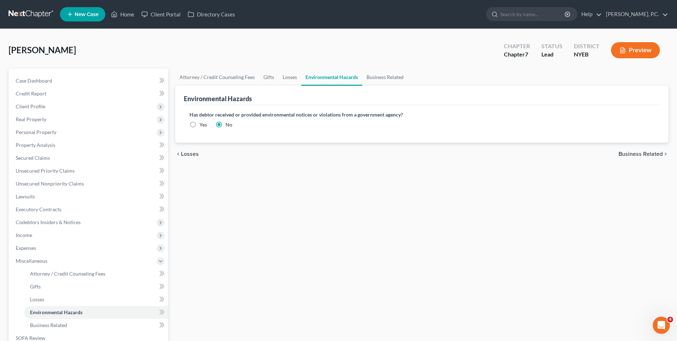
click at [648, 153] on span "Business Related" at bounding box center [641, 154] width 44 height 6
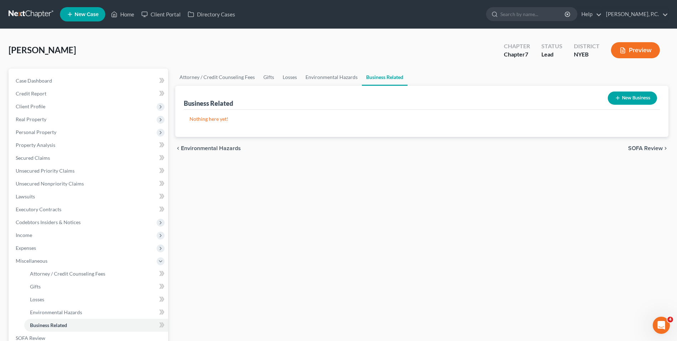
click at [648, 149] on span "SOFA Review" at bounding box center [645, 148] width 35 height 6
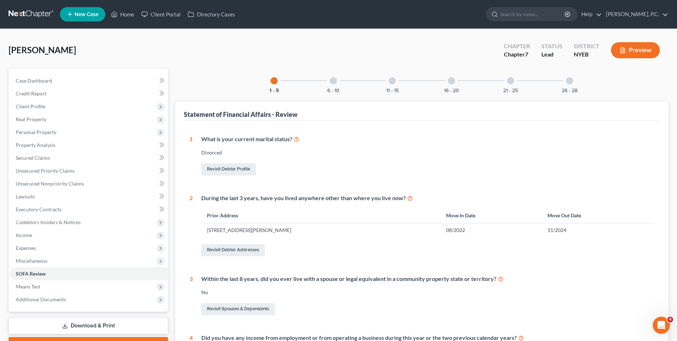
click at [335, 86] on div "6 - 10" at bounding box center [333, 81] width 24 height 24
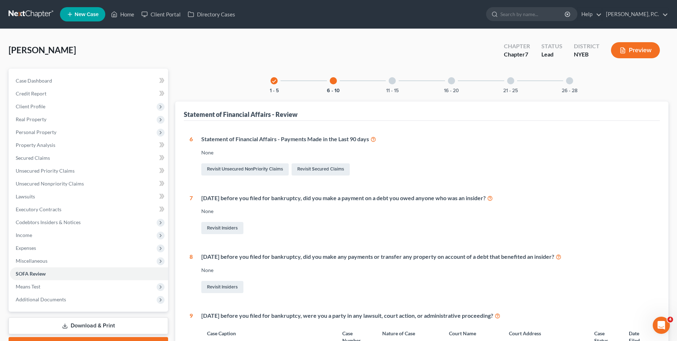
click at [394, 81] on div at bounding box center [392, 80] width 7 height 7
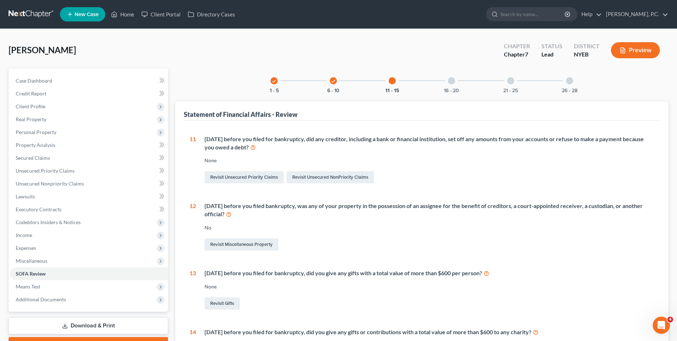
click at [450, 84] on div at bounding box center [451, 80] width 7 height 7
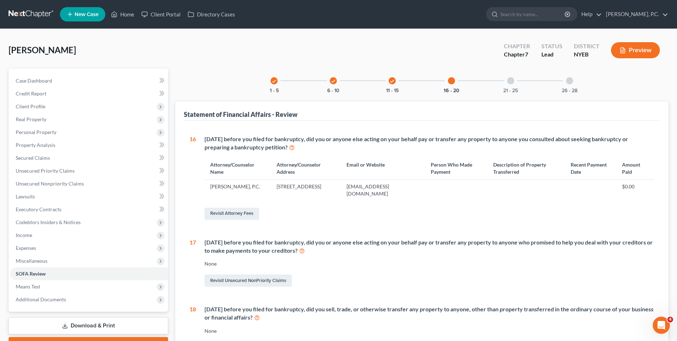
click at [516, 79] on div "21 - 25" at bounding box center [511, 81] width 24 height 24
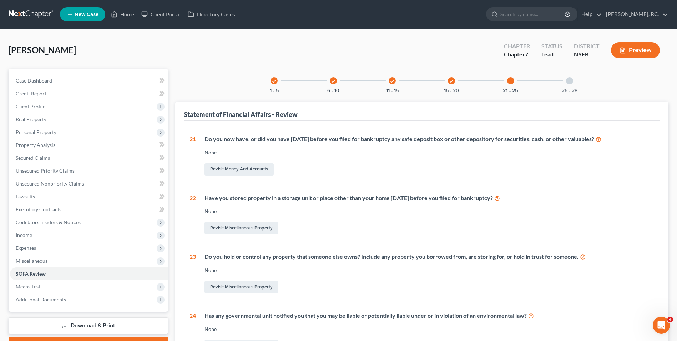
click at [572, 82] on div at bounding box center [569, 80] width 7 height 7
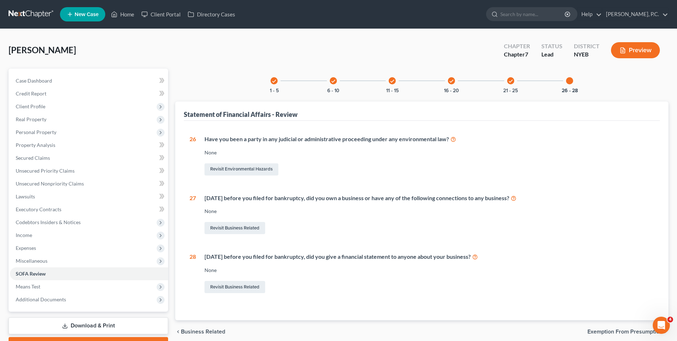
click at [272, 80] on icon "check" at bounding box center [274, 81] width 5 height 5
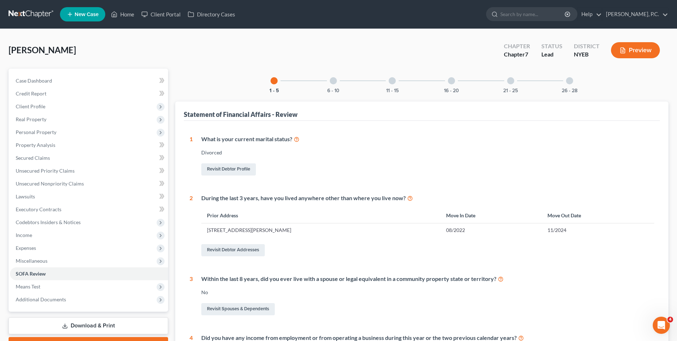
click at [334, 84] on div at bounding box center [333, 80] width 7 height 7
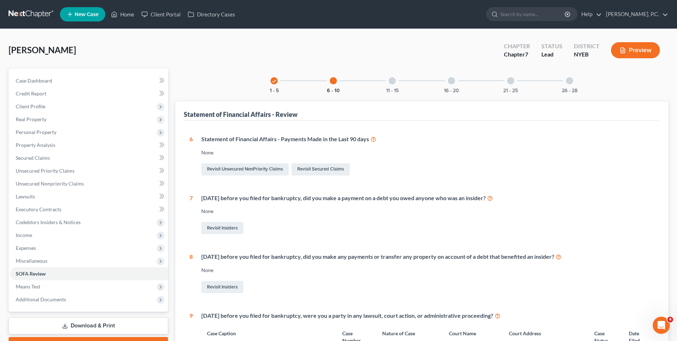
click at [391, 81] on div at bounding box center [392, 80] width 7 height 7
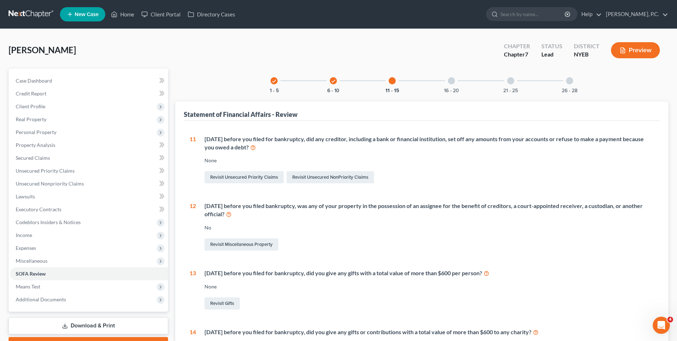
click at [453, 82] on div at bounding box center [451, 80] width 7 height 7
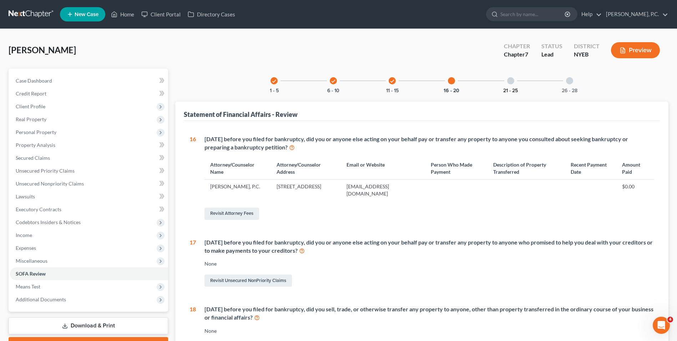
click at [513, 88] on button "21 - 25" at bounding box center [510, 90] width 15 height 5
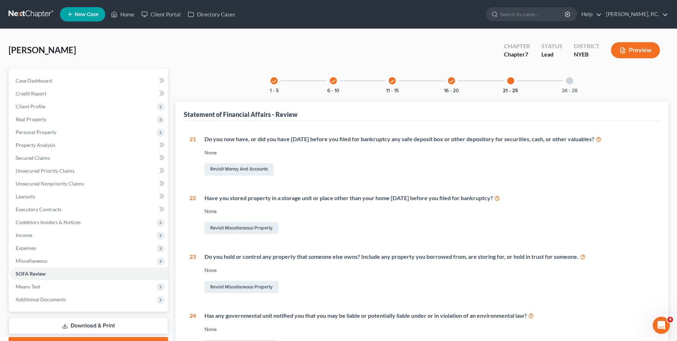
click at [451, 82] on icon "check" at bounding box center [451, 81] width 5 height 5
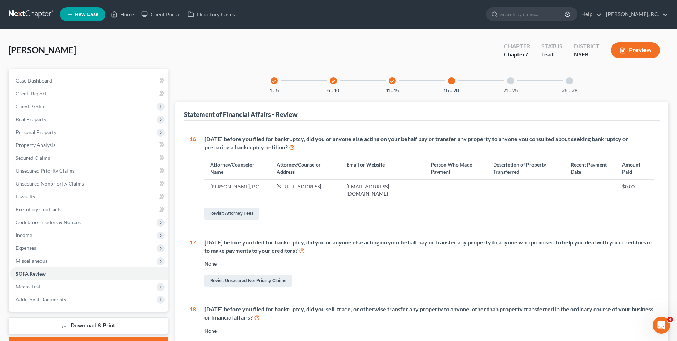
click at [508, 82] on div at bounding box center [510, 80] width 7 height 7
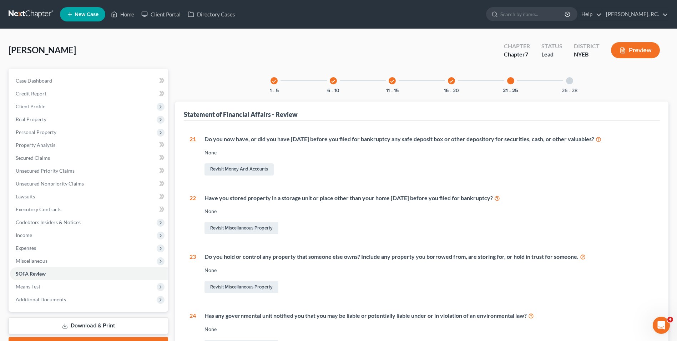
click at [566, 80] on div "26 - 28" at bounding box center [570, 81] width 24 height 24
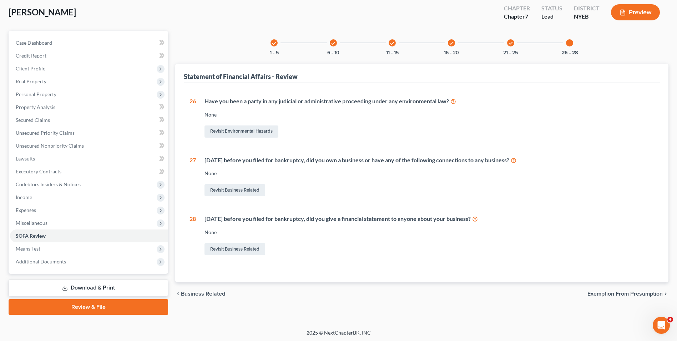
scroll to position [39, 0]
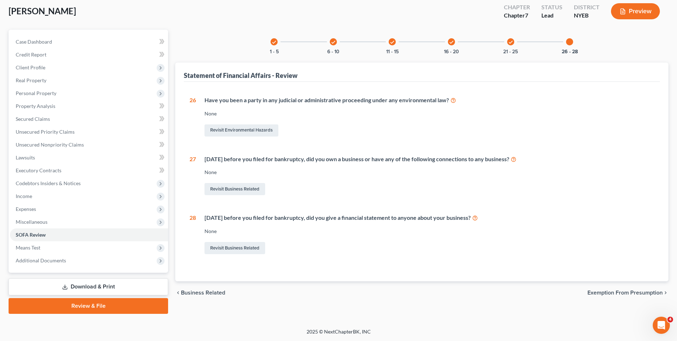
click at [600, 292] on span "Exemption from Presumption" at bounding box center [625, 293] width 75 height 6
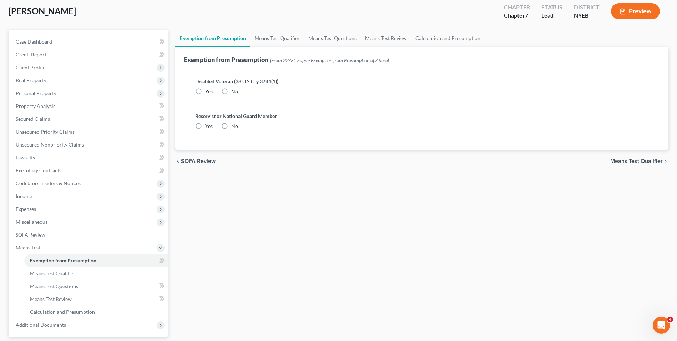
scroll to position [9, 0]
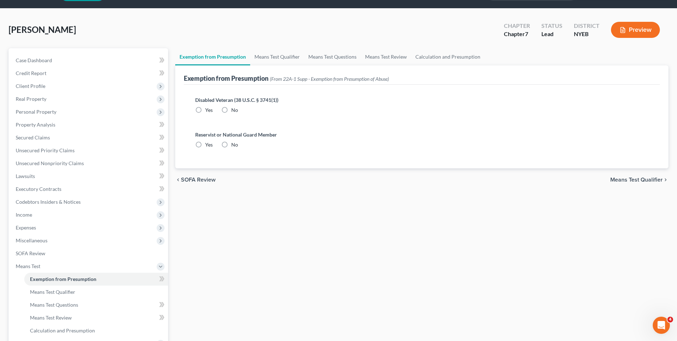
radio input "true"
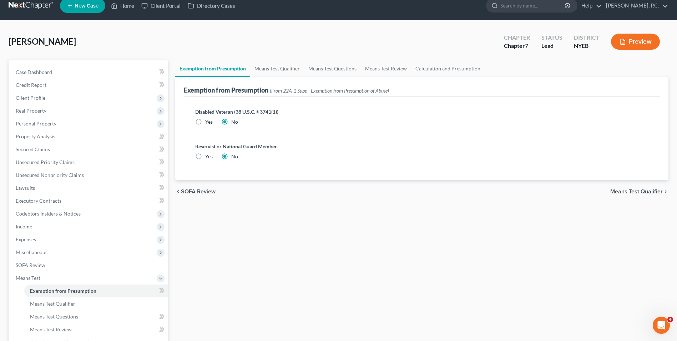
scroll to position [0, 0]
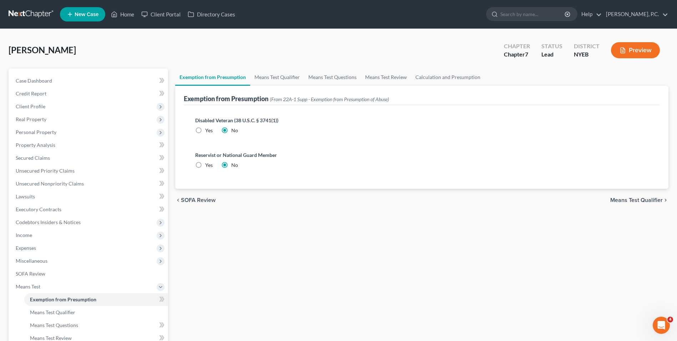
click at [641, 202] on span "Means Test Qualifier" at bounding box center [636, 200] width 52 height 6
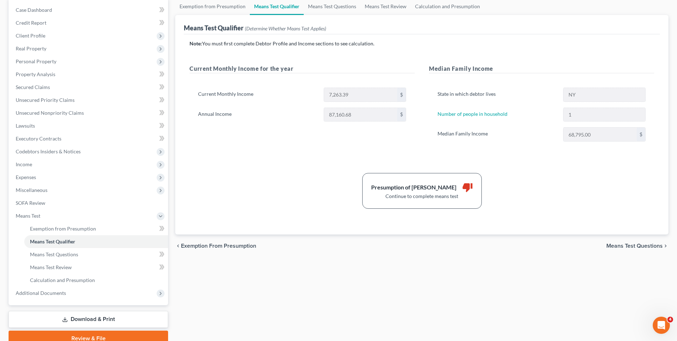
scroll to position [71, 0]
click at [618, 245] on span "Means Test Questions" at bounding box center [635, 245] width 56 height 6
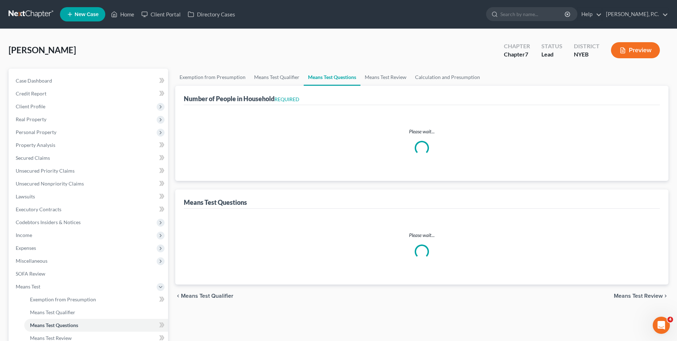
select select "60"
select select "1"
select select "60"
select select "1"
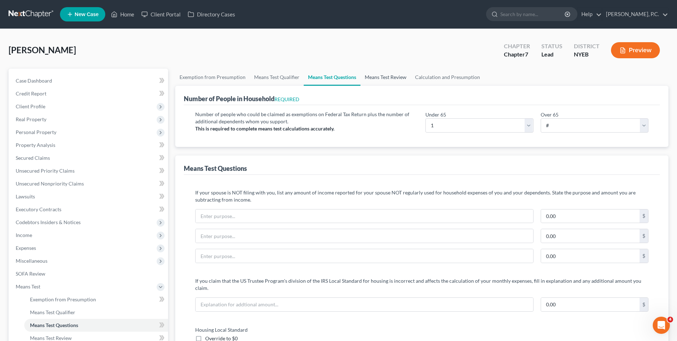
click at [395, 76] on link "Means Test Review" at bounding box center [386, 77] width 50 height 17
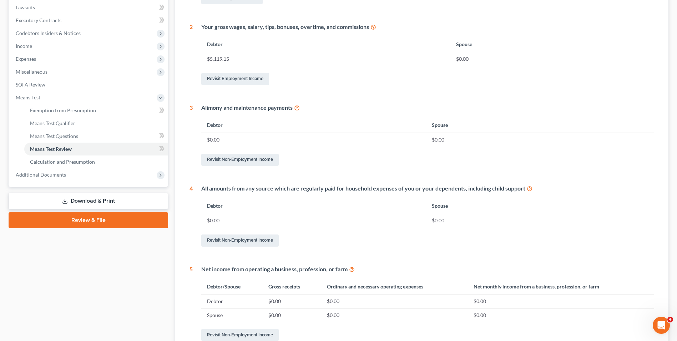
scroll to position [87, 0]
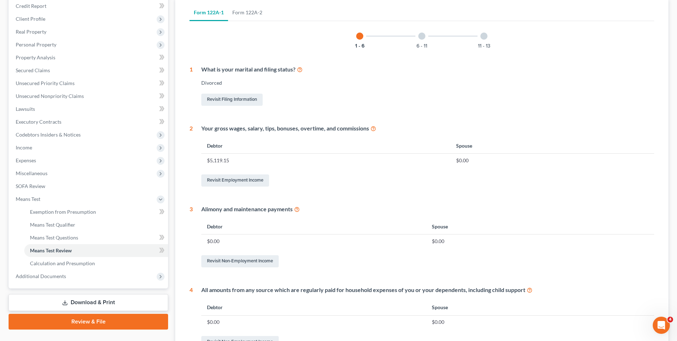
click at [424, 41] on div "6 - 11" at bounding box center [422, 36] width 24 height 24
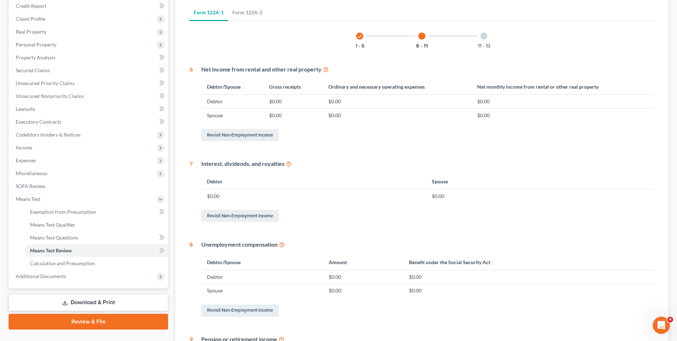
click at [483, 36] on div at bounding box center [484, 35] width 7 height 7
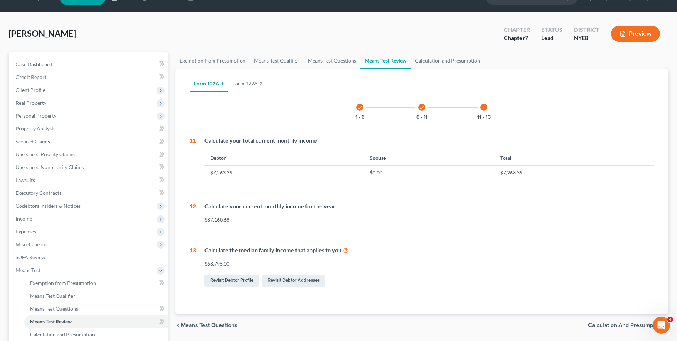
scroll to position [16, 0]
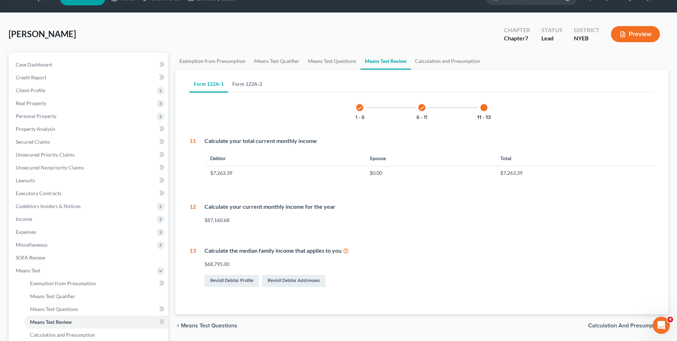
click at [250, 86] on link "Form 122A-2" at bounding box center [247, 83] width 39 height 17
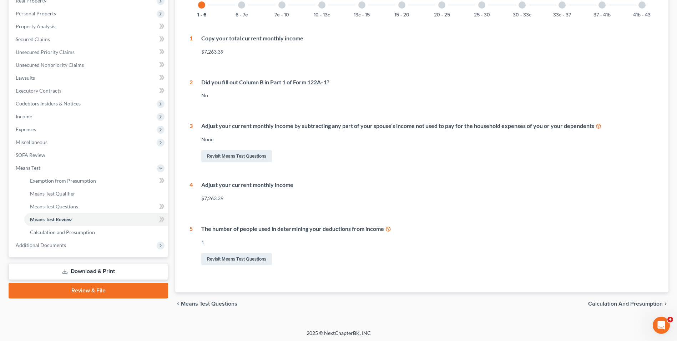
scroll to position [120, 0]
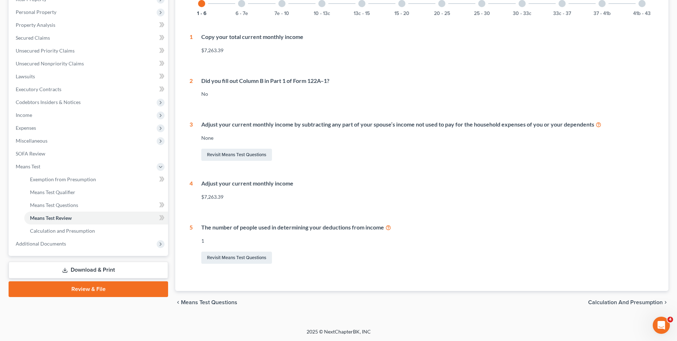
click at [623, 301] on span "Calculation and Presumption" at bounding box center [625, 302] width 75 height 6
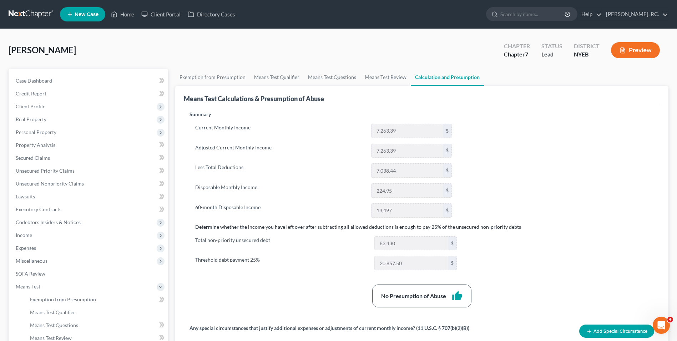
click at [641, 57] on button "Preview" at bounding box center [635, 50] width 49 height 16
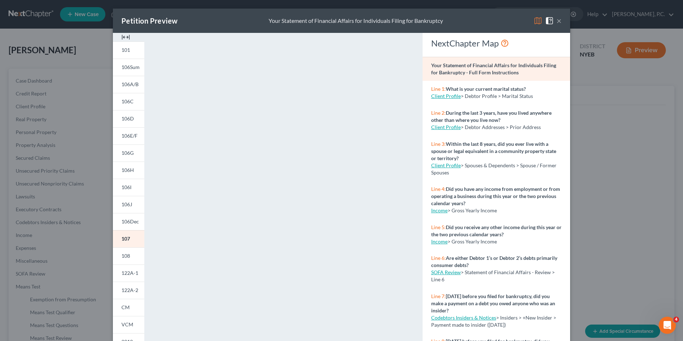
click at [122, 36] on img at bounding box center [125, 37] width 9 height 9
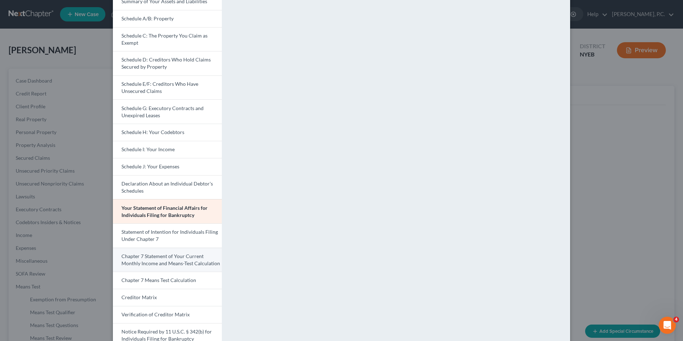
scroll to position [127, 0]
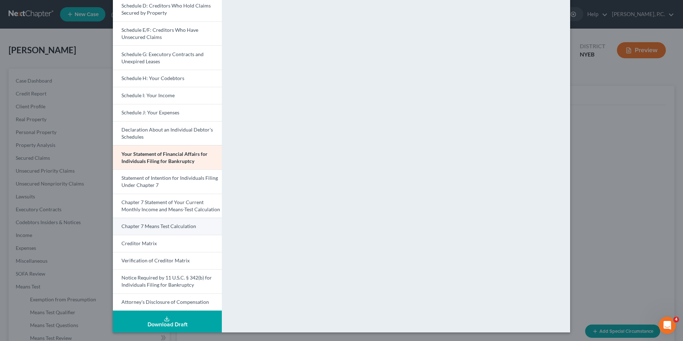
click at [183, 227] on span "Chapter 7 Means Test Calculation" at bounding box center [158, 226] width 75 height 6
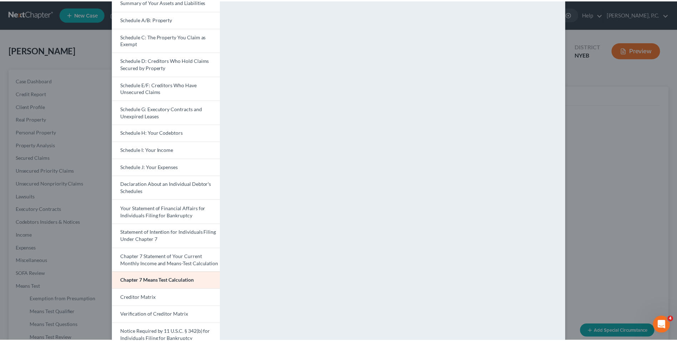
scroll to position [0, 0]
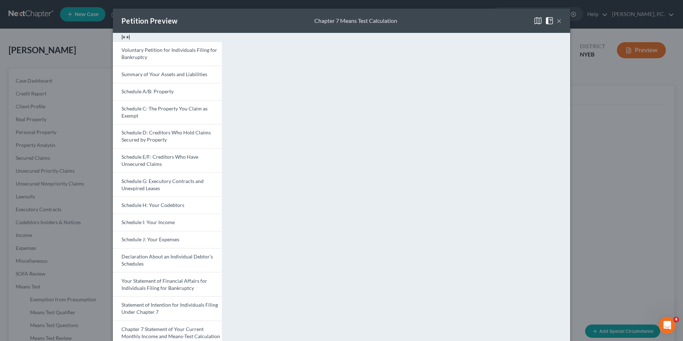
click at [557, 21] on button "×" at bounding box center [558, 20] width 5 height 9
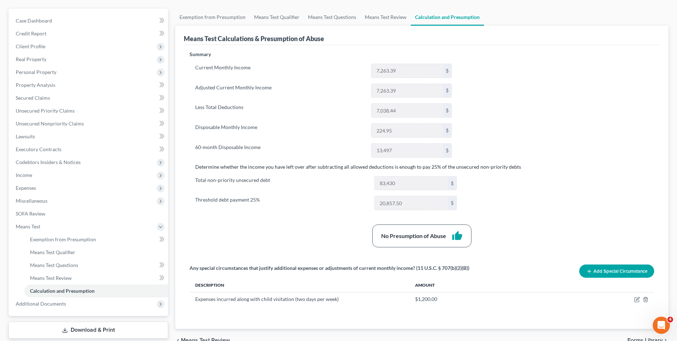
scroll to position [103, 0]
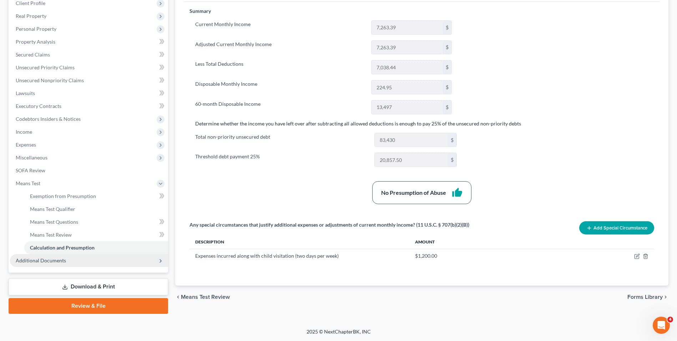
click at [141, 257] on span "Additional Documents" at bounding box center [89, 260] width 158 height 13
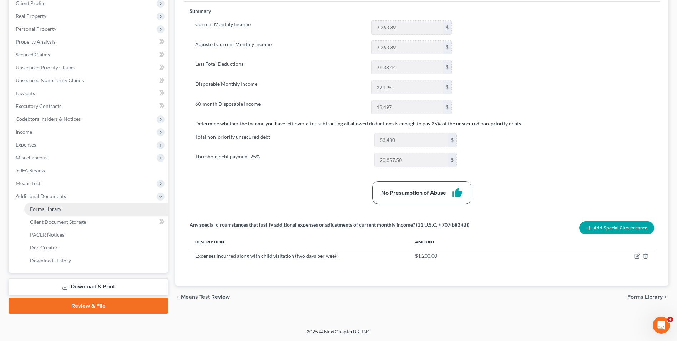
click at [90, 208] on link "Forms Library" at bounding box center [96, 208] width 144 height 13
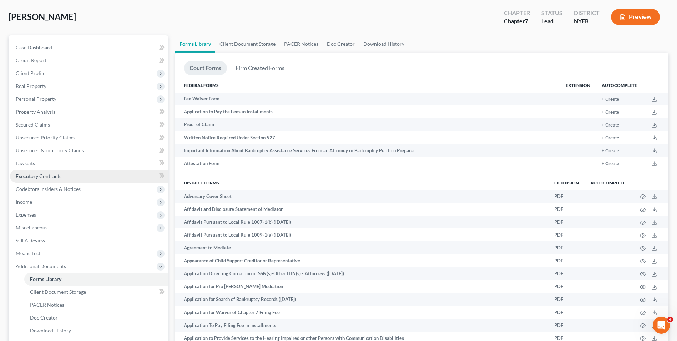
scroll to position [107, 0]
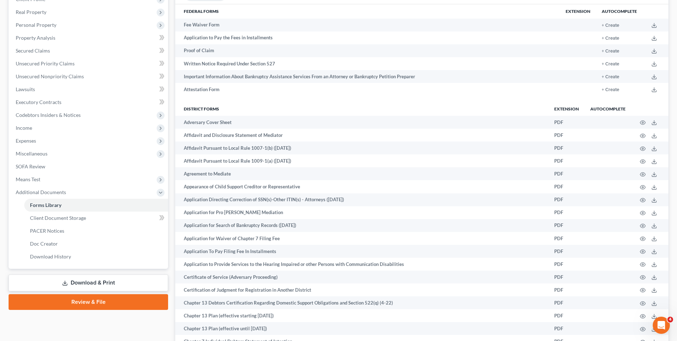
click at [103, 302] on link "Review & File" at bounding box center [89, 302] width 160 height 16
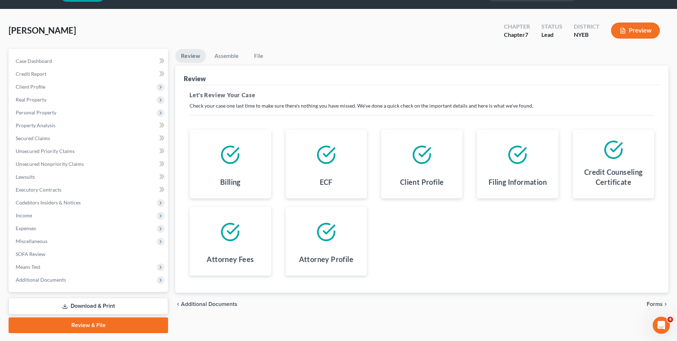
scroll to position [39, 0]
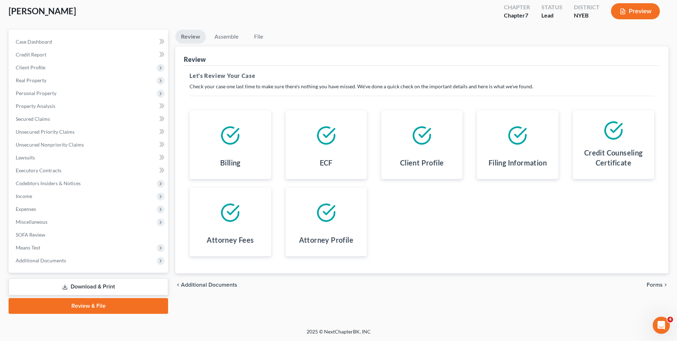
click at [103, 290] on link "Download & Print" at bounding box center [89, 286] width 160 height 17
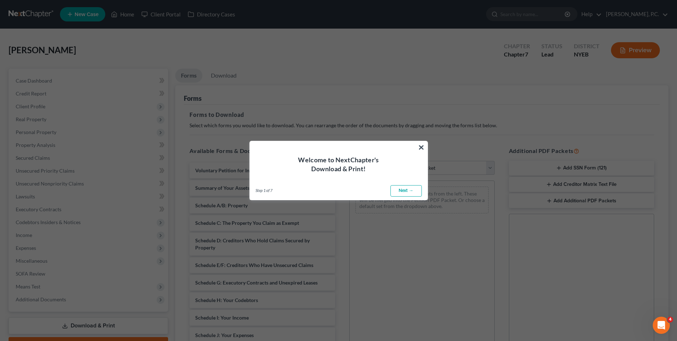
click at [418, 189] on link "Next →" at bounding box center [406, 190] width 31 height 11
select select "0"
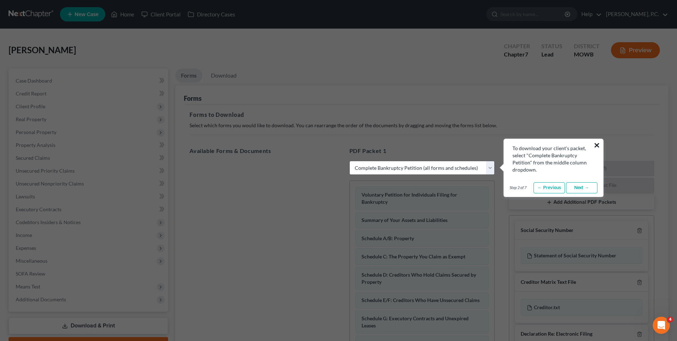
click at [597, 145] on button "×" at bounding box center [597, 144] width 7 height 11
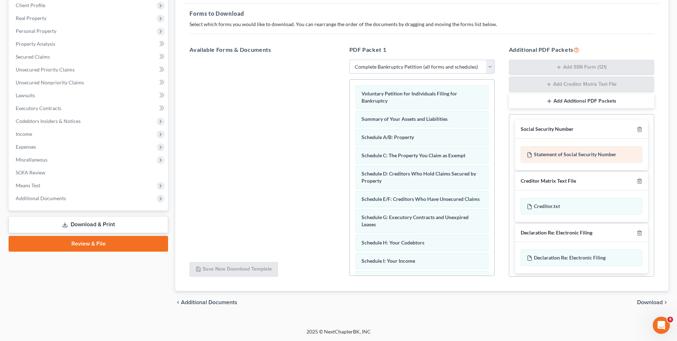
click at [576, 153] on div "Statement of Social Security Number" at bounding box center [582, 154] width 122 height 16
click at [581, 69] on div "Additional PDF Packets Add SSN Form (121) Add Creditor Matrix Text File Add Add…" at bounding box center [582, 161] width 160 height 243
click at [588, 121] on div "Social Security Number" at bounding box center [581, 129] width 133 height 19
drag, startPoint x: 549, startPoint y: 157, endPoint x: 566, endPoint y: 156, distance: 17.1
click at [566, 156] on div "Statement of Social Security Number" at bounding box center [582, 154] width 122 height 16
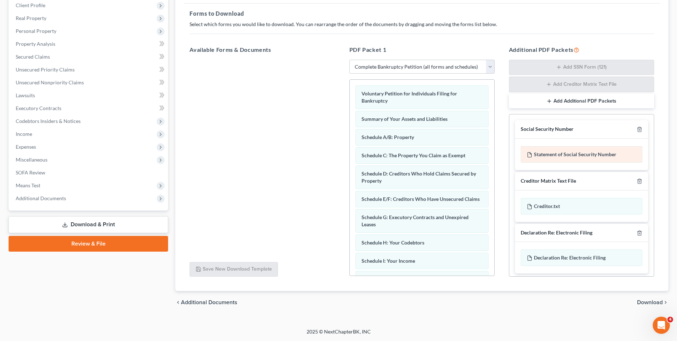
drag, startPoint x: 540, startPoint y: 162, endPoint x: 540, endPoint y: 150, distance: 11.8
click at [540, 150] on div "Statement of Social Security Number" at bounding box center [582, 154] width 122 height 16
click at [540, 152] on div "Statement of Social Security Number" at bounding box center [582, 154] width 122 height 16
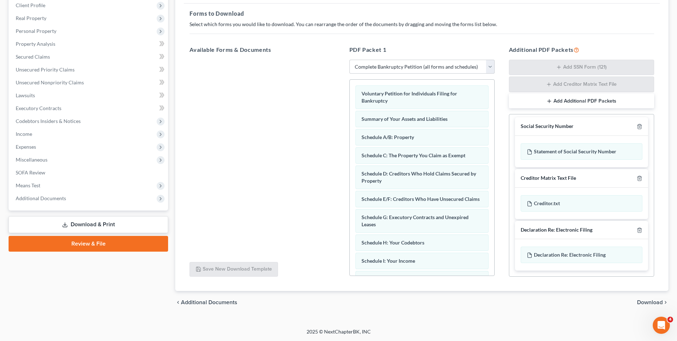
click at [570, 101] on button "Add Additional PDF Packets" at bounding box center [581, 101] width 145 height 15
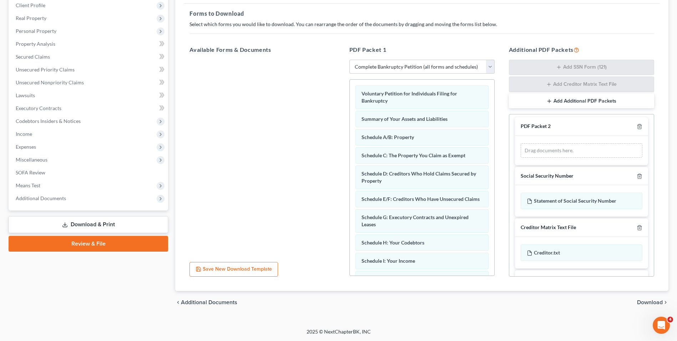
scroll to position [52, 0]
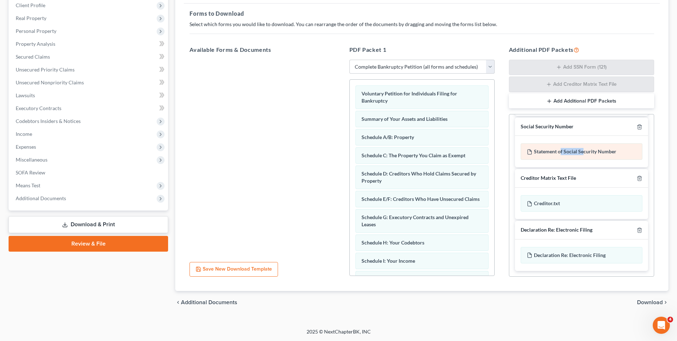
drag, startPoint x: 561, startPoint y: 150, endPoint x: 583, endPoint y: 155, distance: 21.9
click at [583, 155] on div "Statement of Social Security Number" at bounding box center [582, 151] width 122 height 16
drag, startPoint x: 584, startPoint y: 154, endPoint x: 599, endPoint y: 156, distance: 15.6
click at [599, 156] on div "Statement of Social Security Number" at bounding box center [582, 151] width 122 height 16
click at [579, 102] on button "Add Additional PDF Packets" at bounding box center [581, 101] width 145 height 15
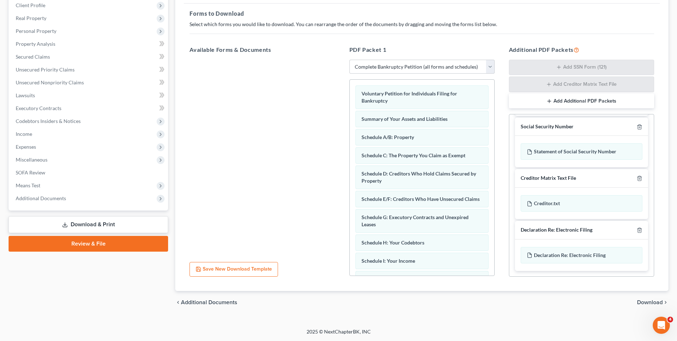
click at [579, 102] on button "Add Additional PDF Packets" at bounding box center [581, 101] width 145 height 15
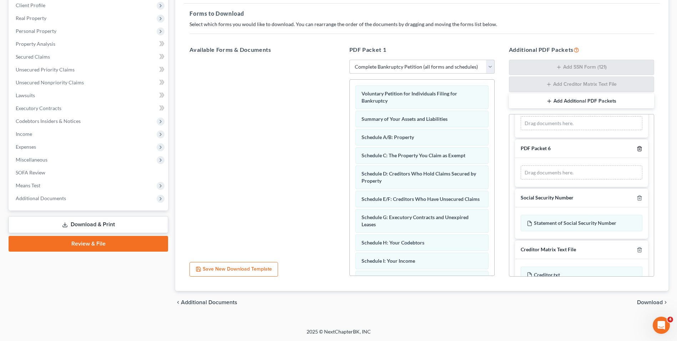
click at [637, 149] on icon "button" at bounding box center [640, 149] width 6 height 6
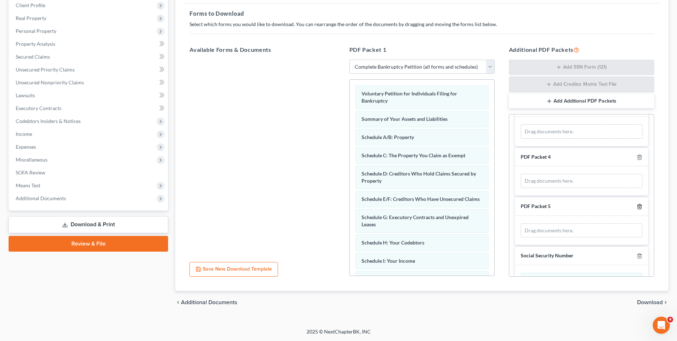
scroll to position [107, 0]
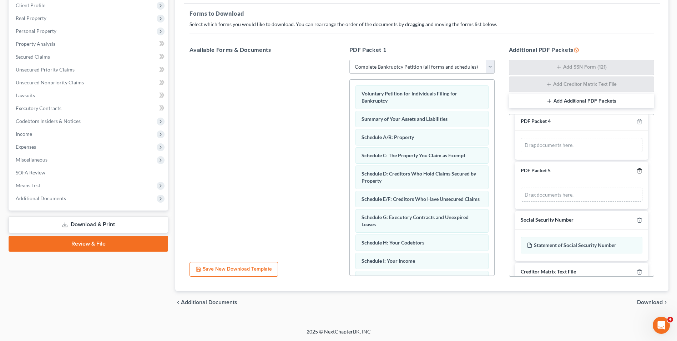
click at [637, 170] on icon "button" at bounding box center [640, 171] width 6 height 6
click at [637, 121] on icon "button" at bounding box center [640, 122] width 6 height 6
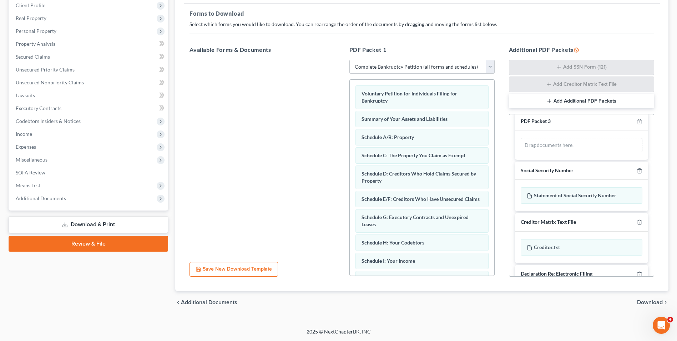
scroll to position [0, 0]
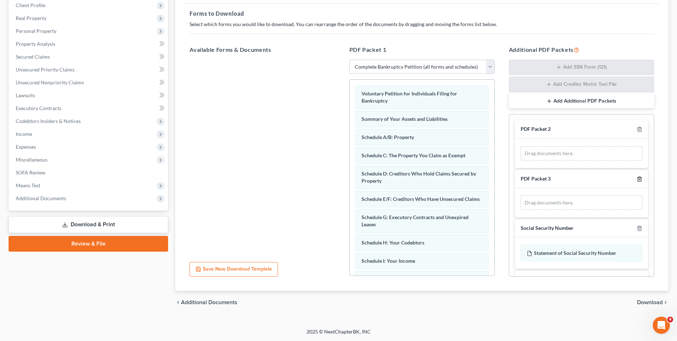
click at [640, 180] on line "button" at bounding box center [640, 178] width 0 height 1
click at [637, 129] on icon "button" at bounding box center [640, 129] width 6 height 6
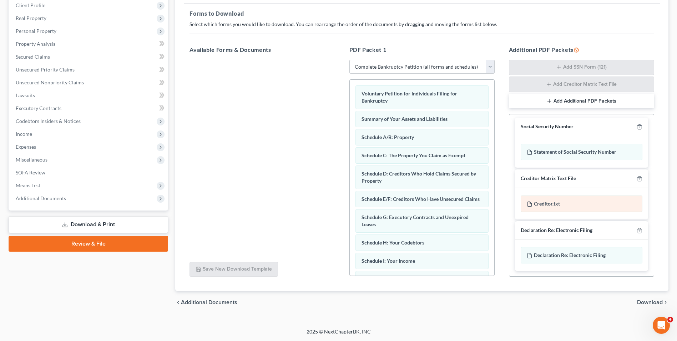
scroll to position [3, 0]
click at [647, 301] on span "Download" at bounding box center [650, 302] width 26 height 6
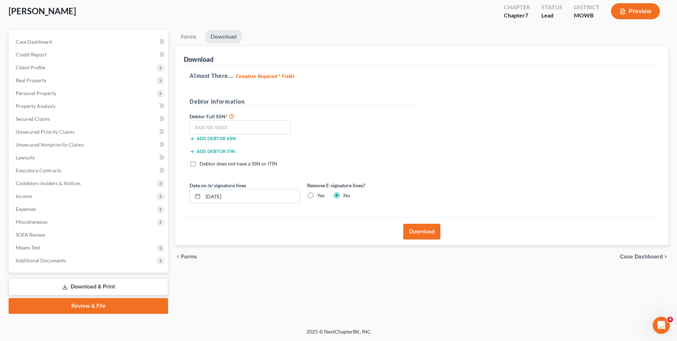
scroll to position [39, 0]
click at [317, 196] on label "Yes" at bounding box center [320, 195] width 7 height 7
click at [320, 196] on input "Yes" at bounding box center [322, 194] width 5 height 5
radio input "true"
radio input "false"
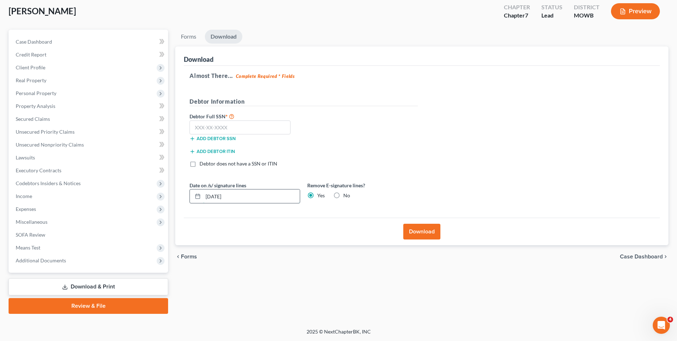
click at [265, 195] on input "[DATE]" at bounding box center [251, 196] width 97 height 14
drag, startPoint x: 265, startPoint y: 195, endPoint x: 167, endPoint y: 196, distance: 98.5
click at [167, 196] on div "Petition Navigation Case Dashboard Payments Invoices Payments Payments Credit R…" at bounding box center [338, 172] width 667 height 284
click at [181, 255] on span "Forms" at bounding box center [189, 256] width 16 height 6
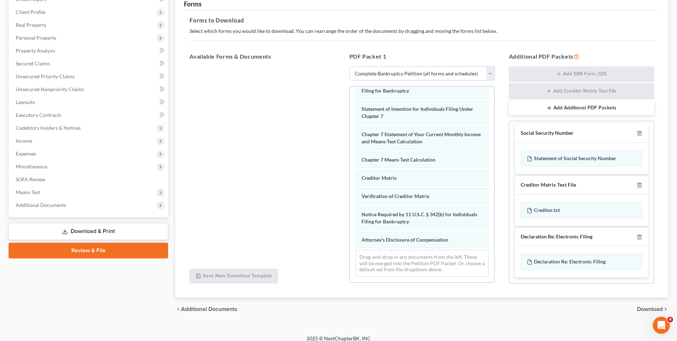
scroll to position [101, 0]
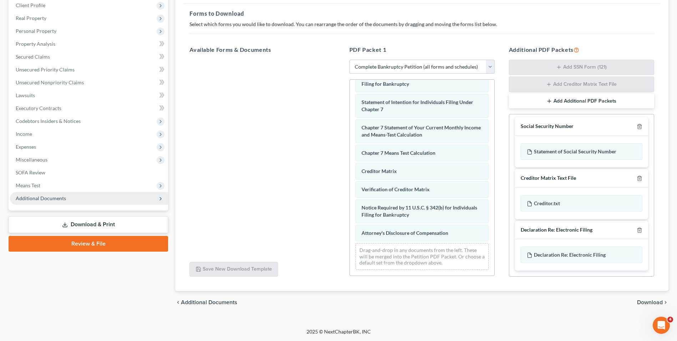
click at [100, 198] on span "Additional Documents" at bounding box center [89, 198] width 158 height 13
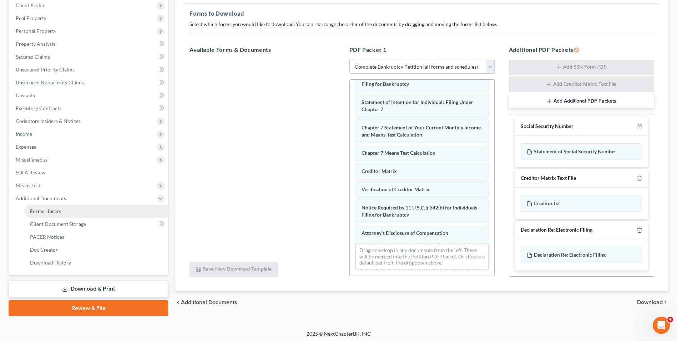
click at [101, 213] on link "Forms Library" at bounding box center [96, 211] width 144 height 13
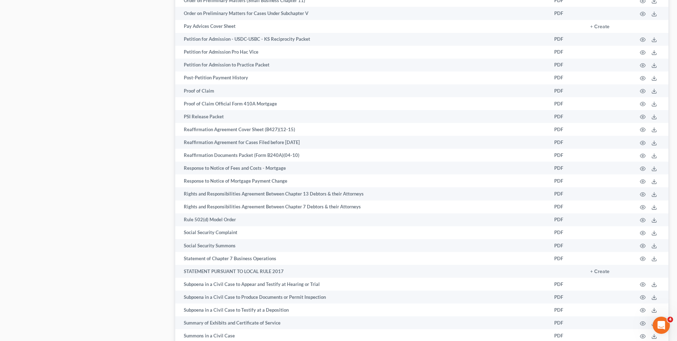
scroll to position [1031, 0]
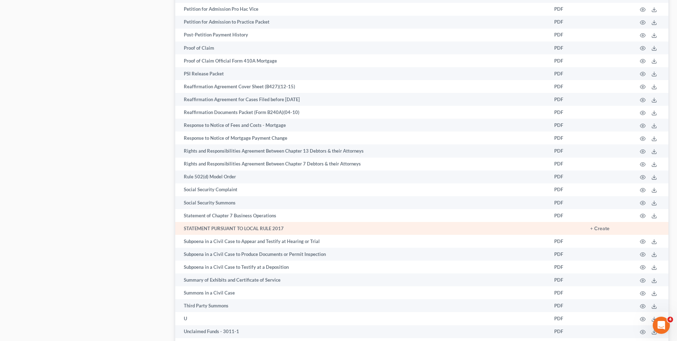
click at [280, 229] on td "STATEMENT PURSUANT TO LOCAL RULE 2017" at bounding box center [361, 228] width 373 height 13
click at [598, 226] on button "+ Create" at bounding box center [599, 228] width 19 height 5
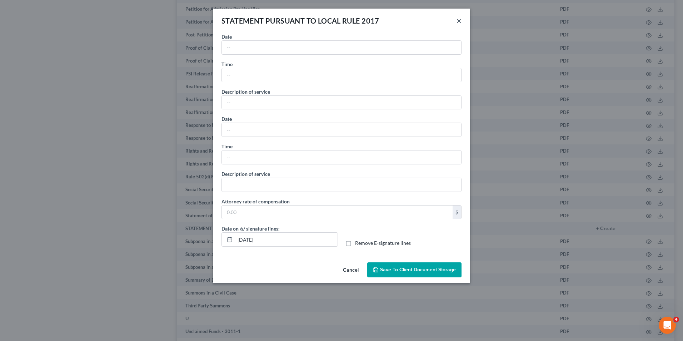
click at [460, 21] on button "×" at bounding box center [458, 20] width 5 height 9
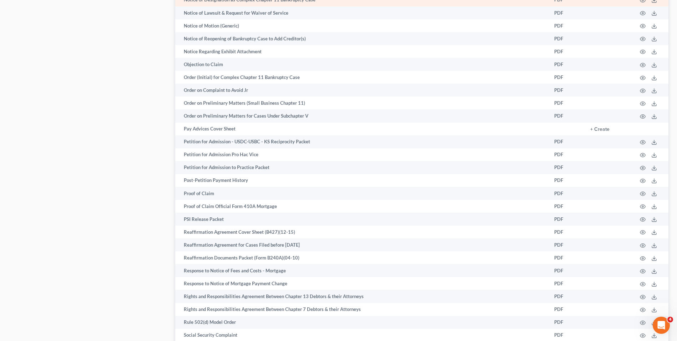
scroll to position [887, 0]
